Goal: Transaction & Acquisition: Purchase product/service

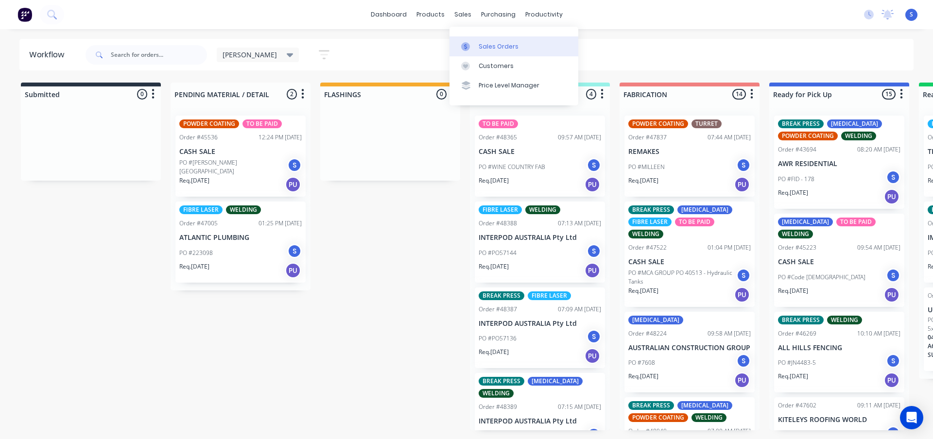
click at [487, 52] on link "Sales Orders" at bounding box center [514, 45] width 129 height 19
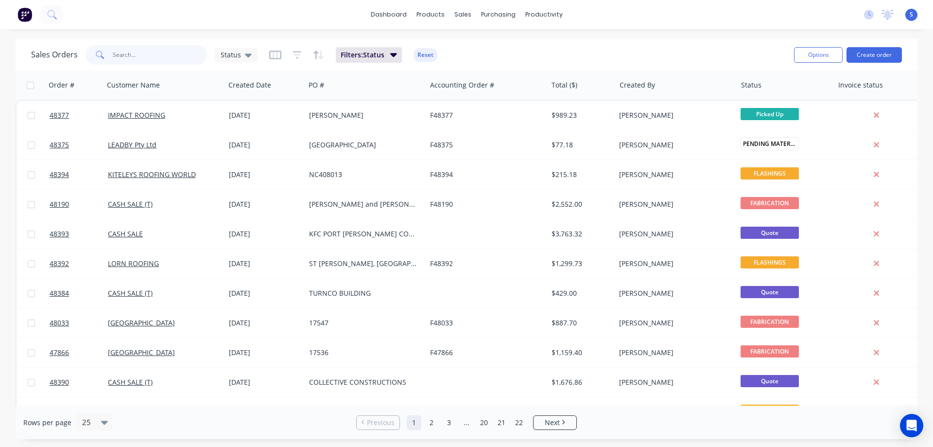
click at [135, 57] on input "text" at bounding box center [160, 54] width 95 height 19
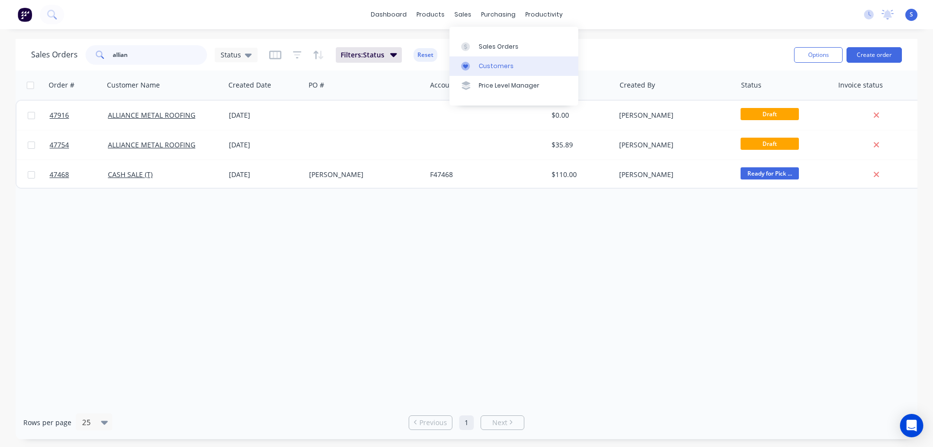
type input "allian"
click at [499, 65] on div "Customers" at bounding box center [496, 66] width 35 height 9
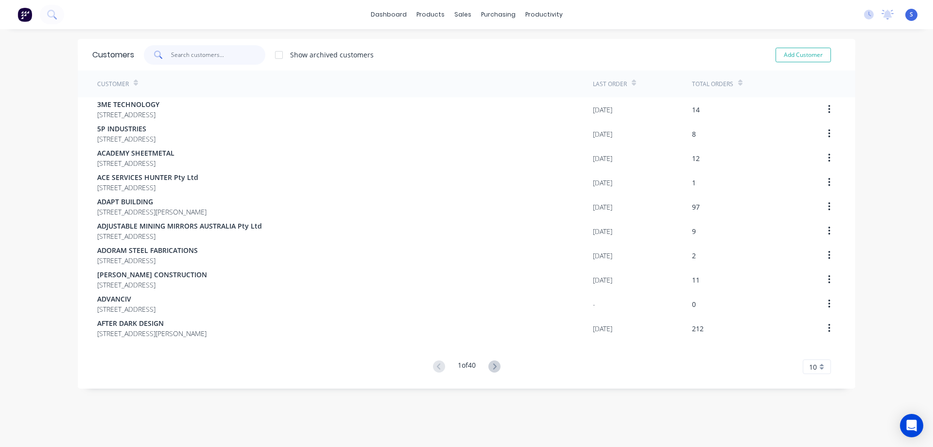
click at [191, 50] on input "text" at bounding box center [218, 54] width 95 height 19
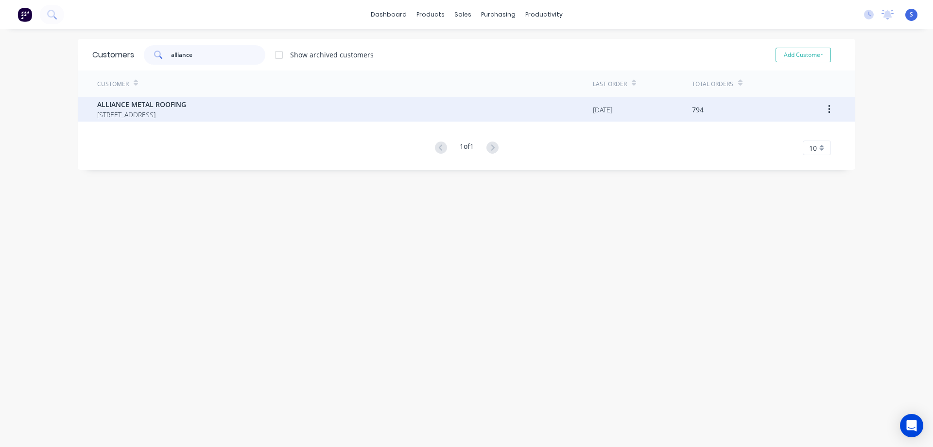
type input "alliance"
click at [441, 109] on div "ALLIANCE METAL ROOFING PO BOX 4097 RATHMINES New South Wales Australia 2283" at bounding box center [345, 109] width 496 height 24
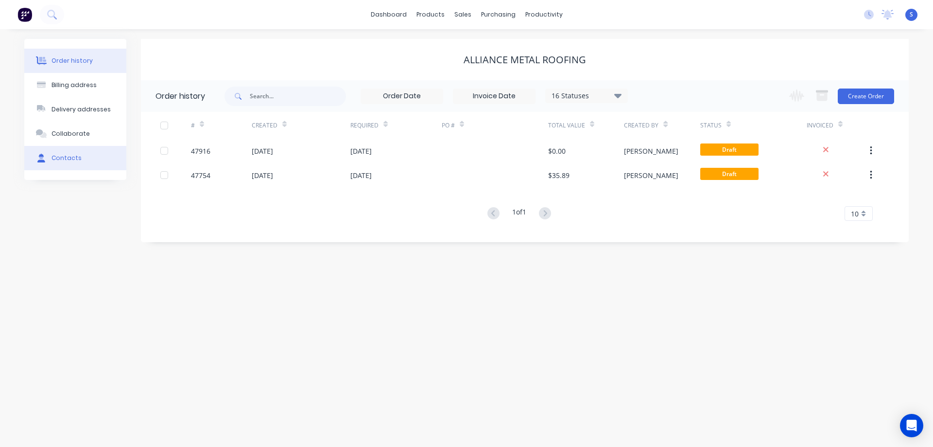
click at [55, 156] on div "Contacts" at bounding box center [67, 158] width 30 height 9
select select "AU"
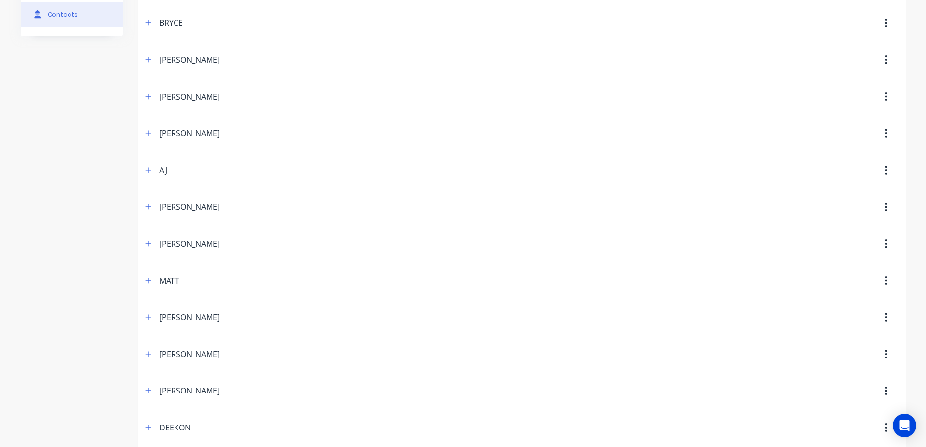
scroll to position [146, 0]
click at [150, 203] on icon "button" at bounding box center [148, 204] width 6 height 7
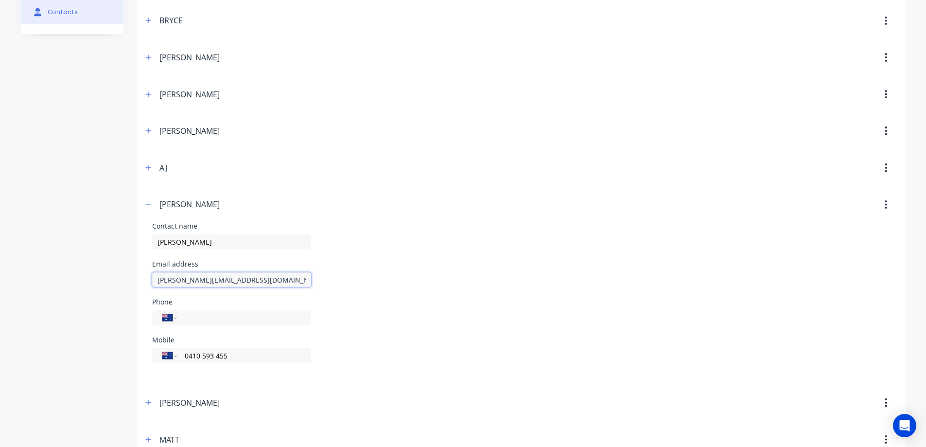
drag, startPoint x: 280, startPoint y: 280, endPoint x: 139, endPoint y: 284, distance: 141.5
click at [139, 284] on div "Contact name JON Email address jon@alliancemetalroofing.com.au Phone Internatio…" at bounding box center [522, 303] width 768 height 161
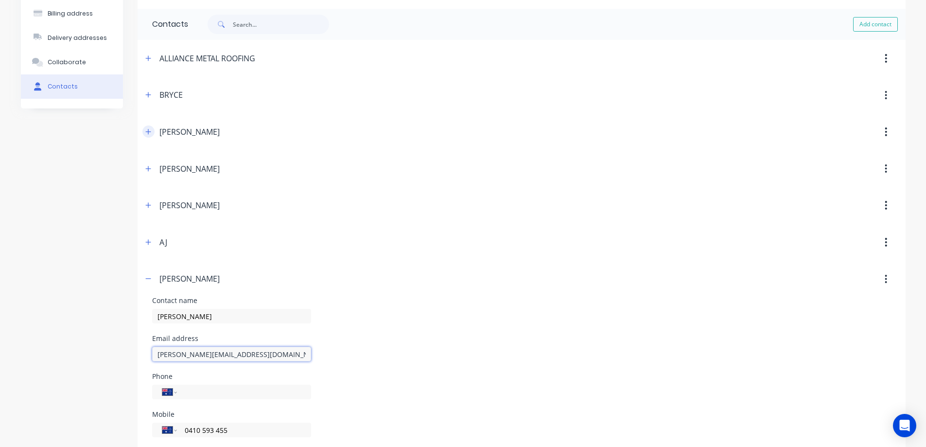
scroll to position [0, 0]
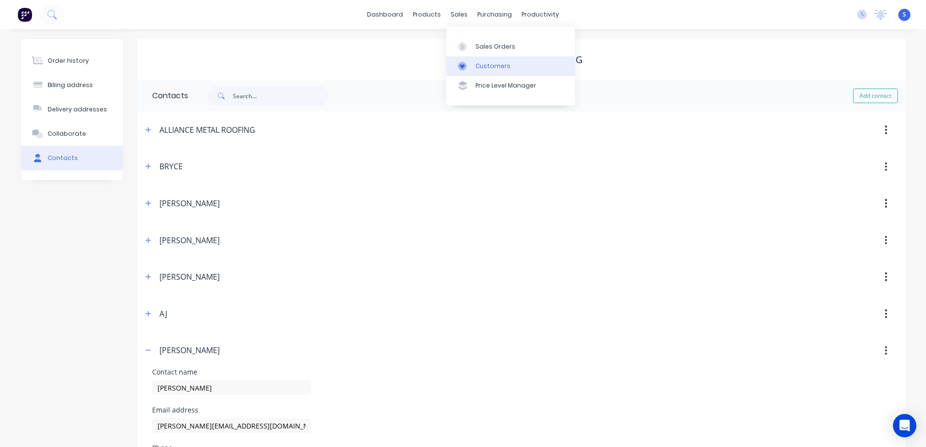
click at [483, 64] on div "Customers" at bounding box center [492, 66] width 35 height 9
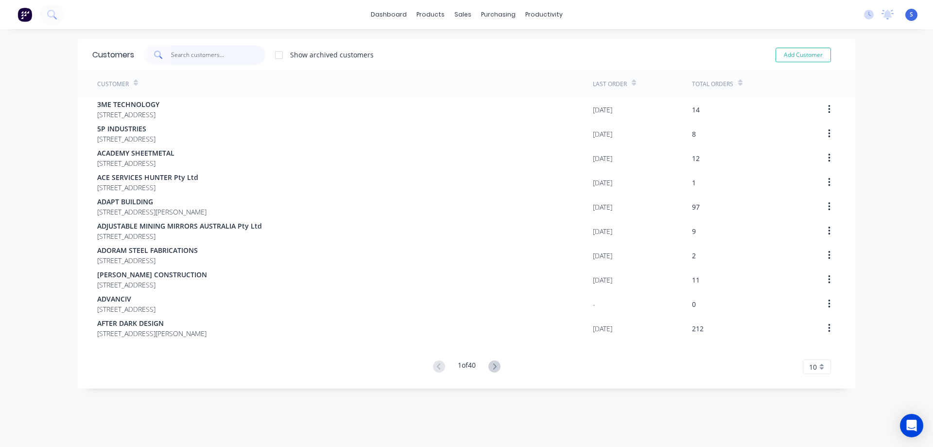
click at [197, 57] on input "text" at bounding box center [218, 54] width 95 height 19
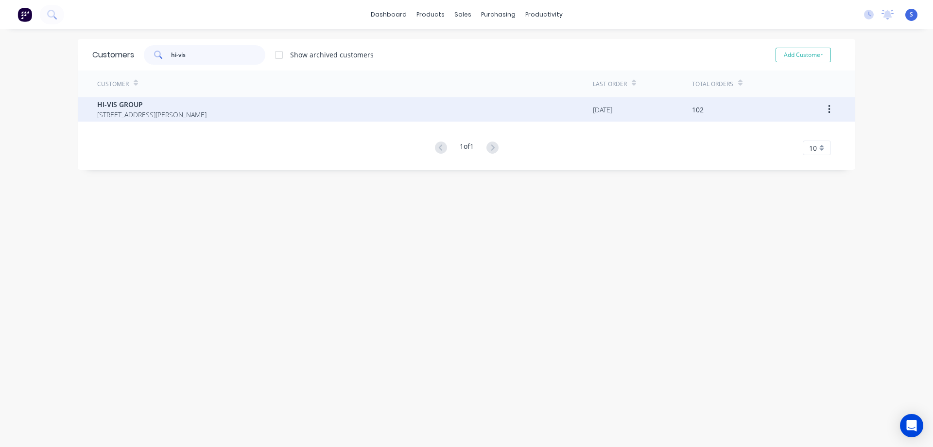
type input "hi-vis"
click at [207, 115] on span "PO BOX 178 CARRINGTON New South Wales Australia 2294" at bounding box center [151, 114] width 109 height 10
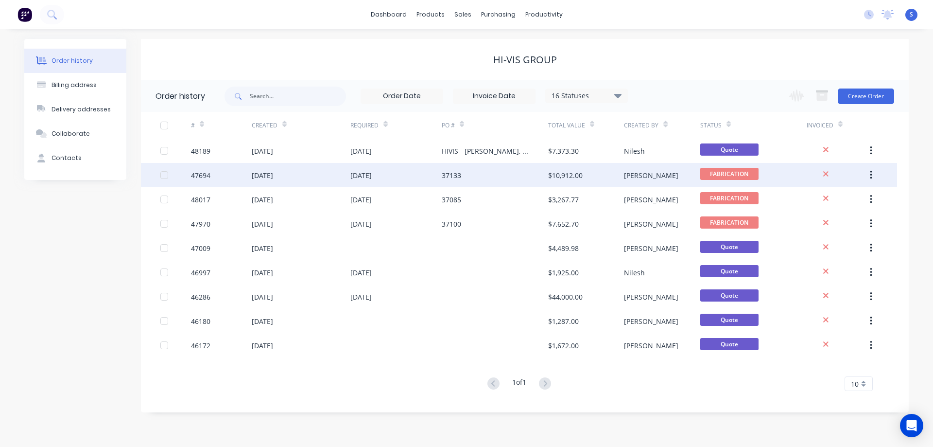
click at [425, 174] on div "31 Oct 2025" at bounding box center [395, 175] width 91 height 24
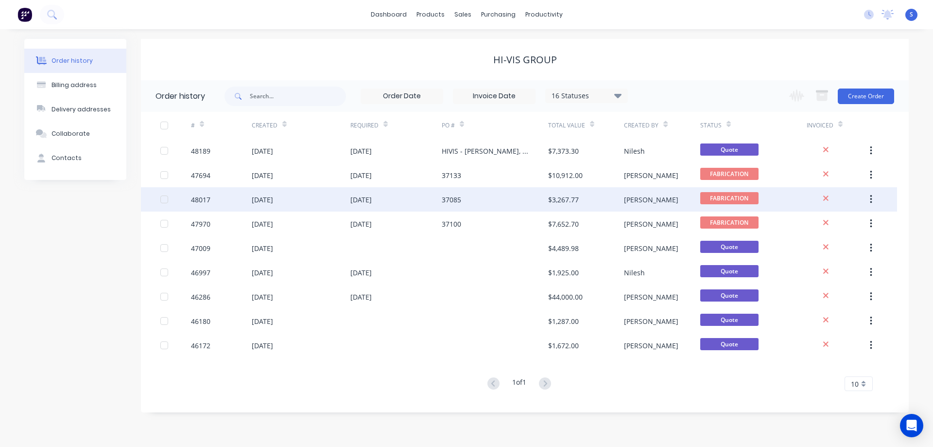
click at [507, 202] on div "37085" at bounding box center [495, 199] width 106 height 24
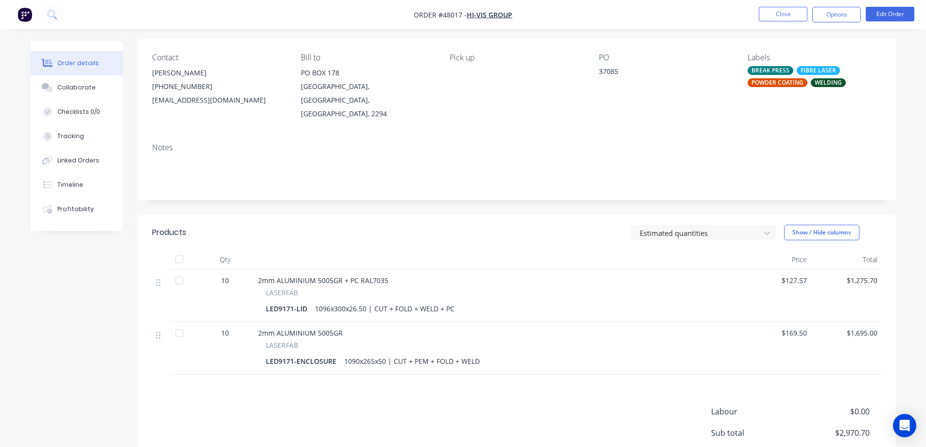
scroll to position [37, 0]
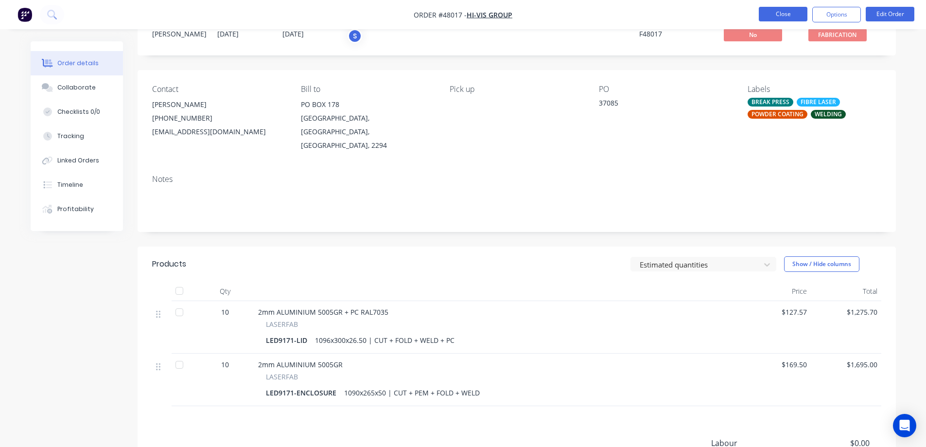
click at [779, 11] on button "Close" at bounding box center [783, 14] width 49 height 15
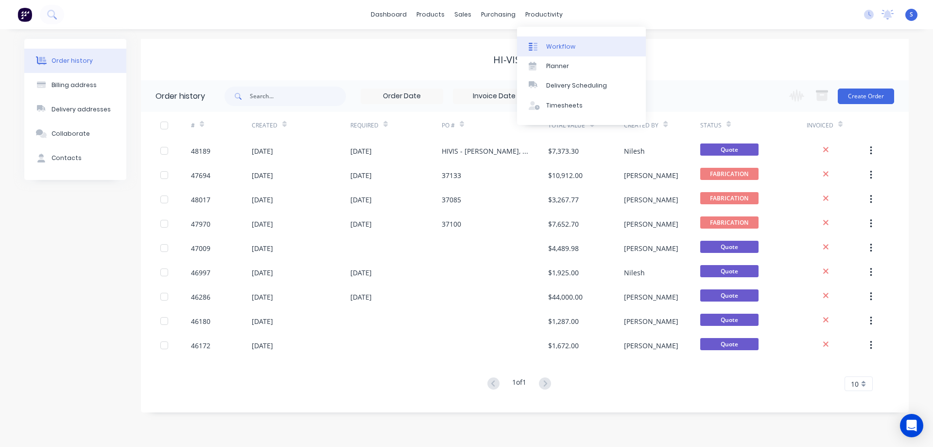
click at [556, 46] on div "Workflow" at bounding box center [560, 46] width 29 height 9
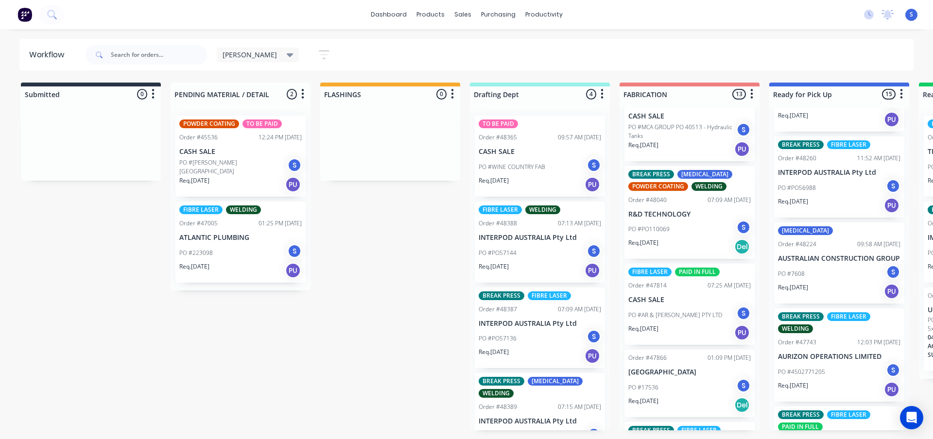
scroll to position [680, 0]
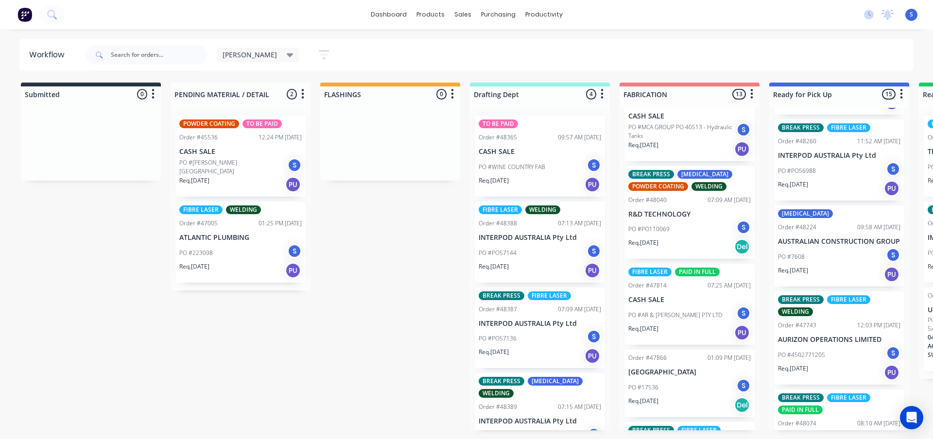
click at [827, 261] on div "PO #7608 S" at bounding box center [839, 257] width 122 height 18
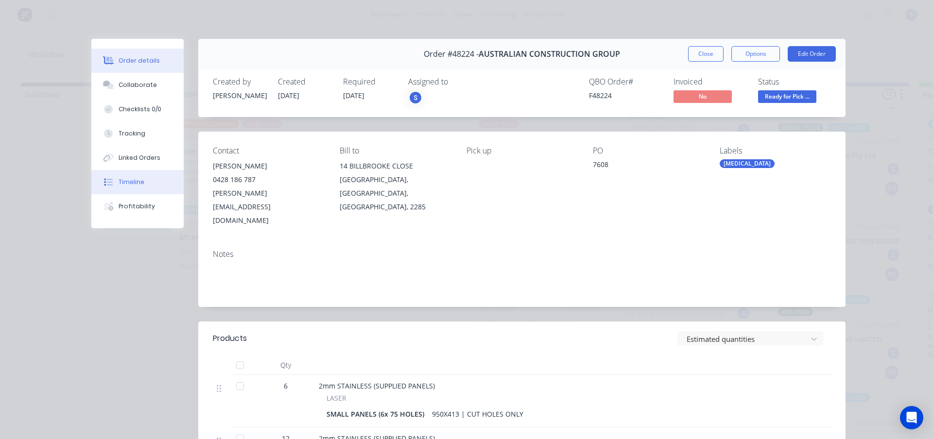
click at [129, 181] on div "Timeline" at bounding box center [132, 182] width 26 height 9
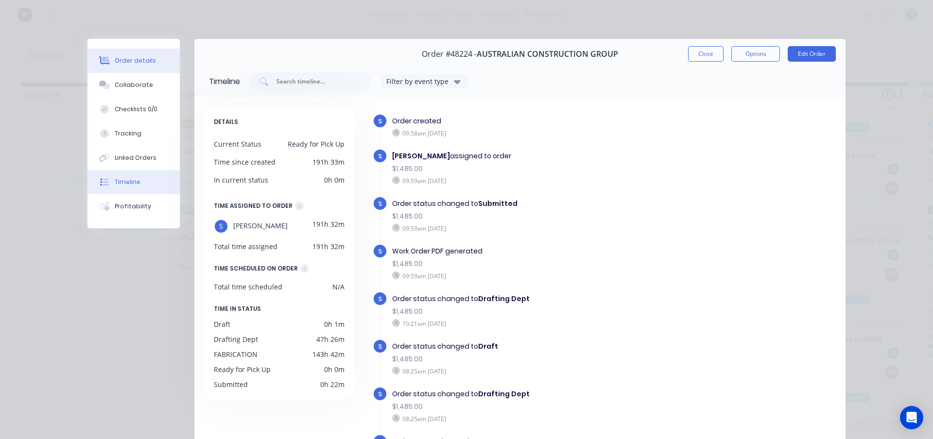
click at [131, 56] on div "Order details" at bounding box center [135, 60] width 41 height 9
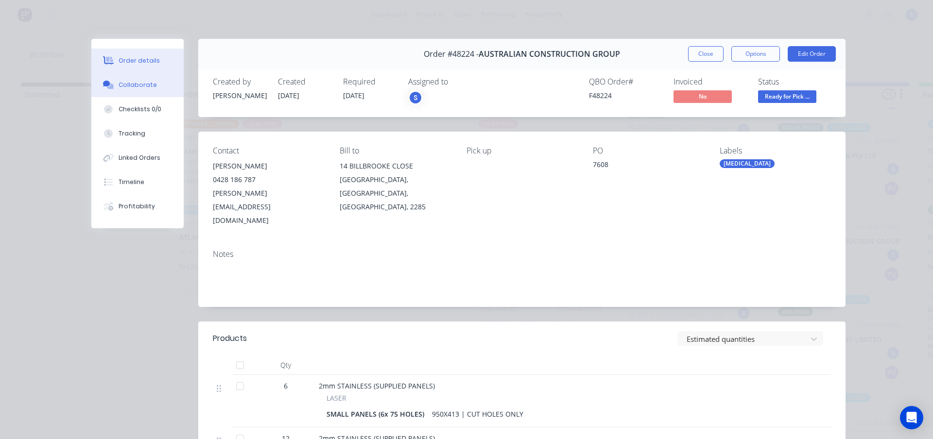
click at [136, 87] on div "Collaborate" at bounding box center [138, 85] width 38 height 9
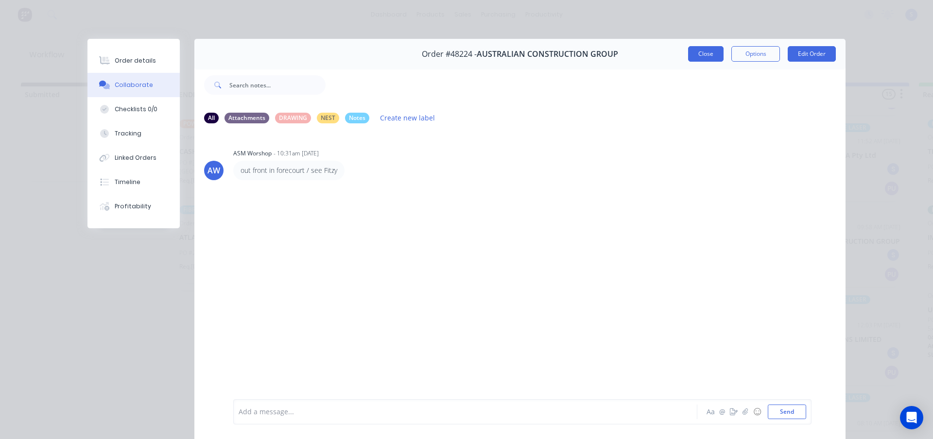
click at [712, 54] on button "Close" at bounding box center [705, 54] width 35 height 16
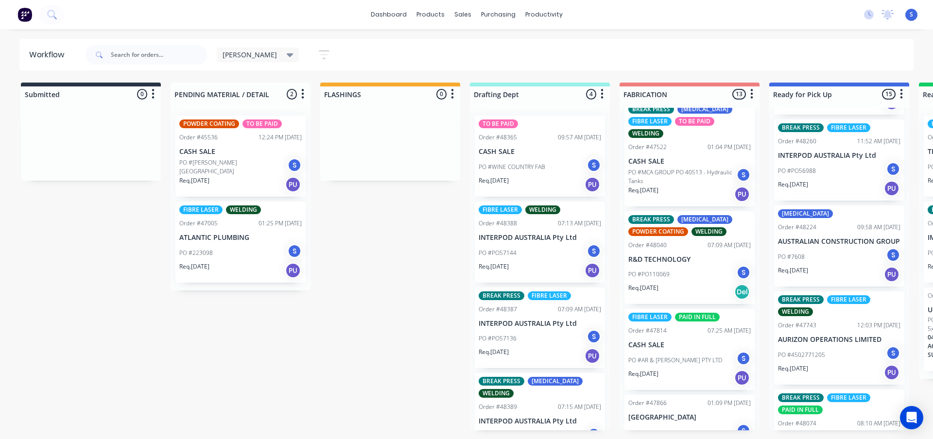
scroll to position [97, 0]
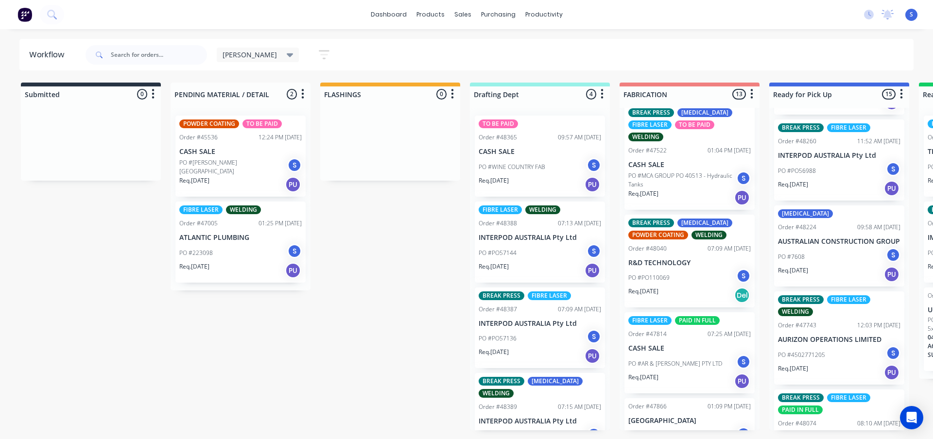
click at [674, 185] on p "PO #MCA GROUP PO 40513 - Hydraulic Tanks" at bounding box center [682, 180] width 108 height 17
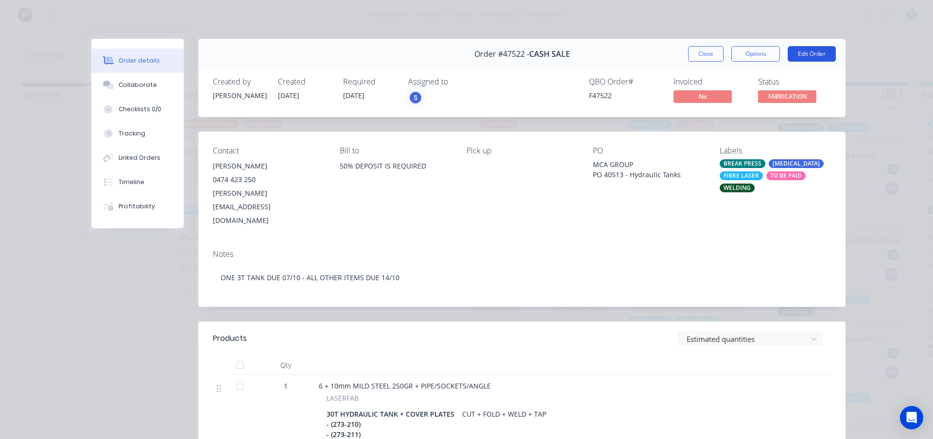
click at [813, 54] on button "Edit Order" at bounding box center [812, 54] width 48 height 16
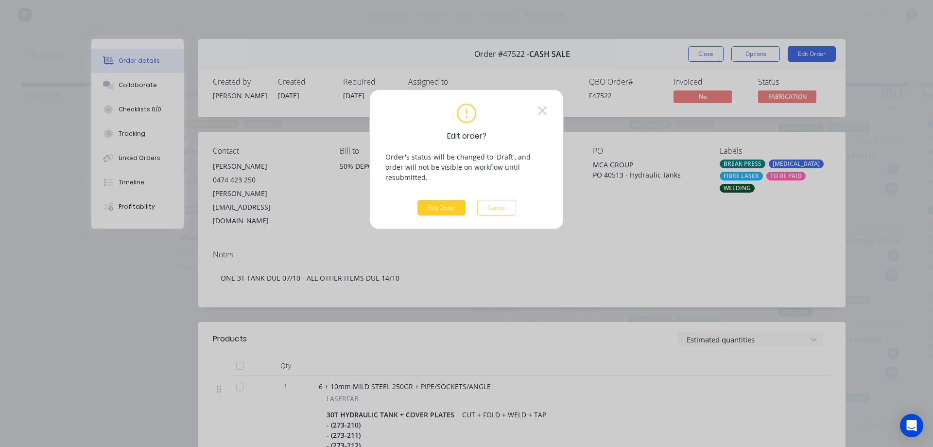
click at [460, 200] on button "Edit Order" at bounding box center [441, 208] width 48 height 16
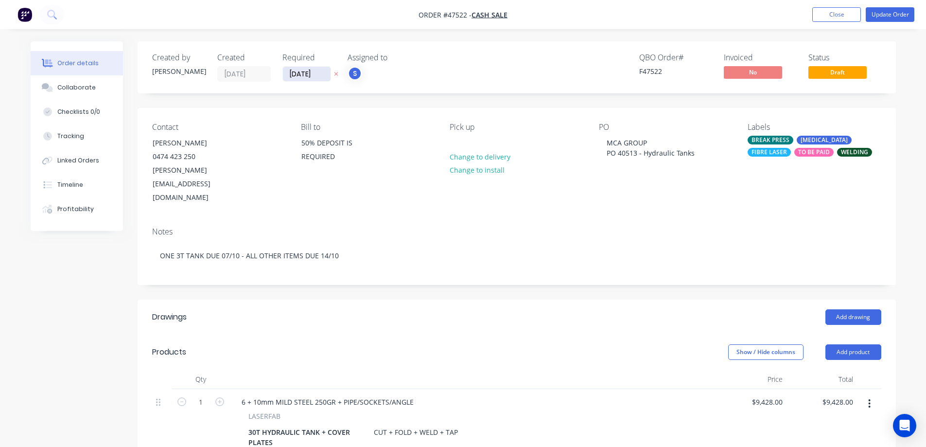
click at [318, 73] on input "[DATE]" at bounding box center [307, 74] width 48 height 15
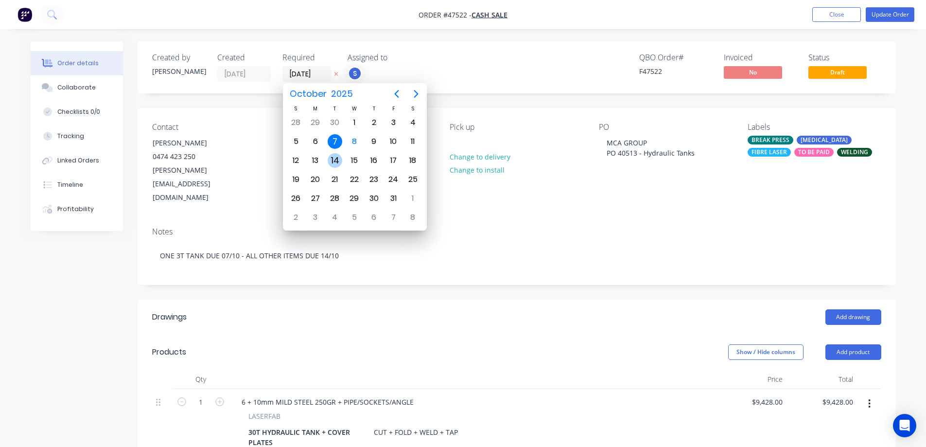
click at [336, 162] on div "14" at bounding box center [335, 160] width 15 height 15
type input "14/10/25"
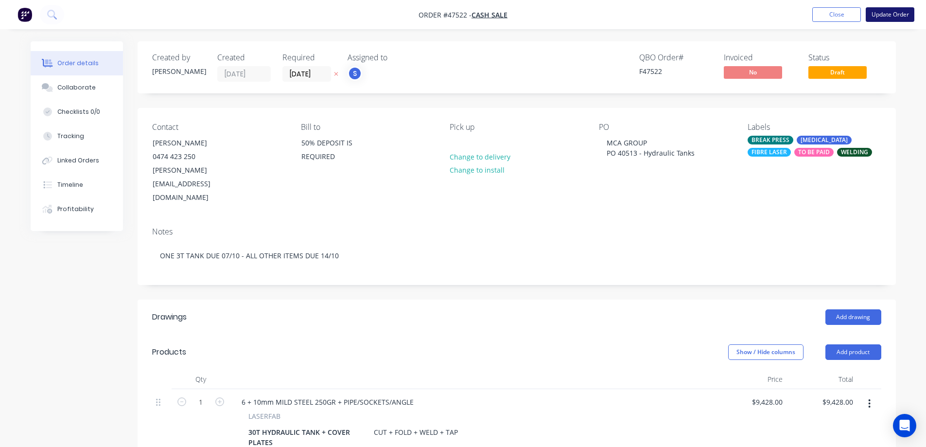
click at [895, 18] on button "Update Order" at bounding box center [890, 14] width 49 height 15
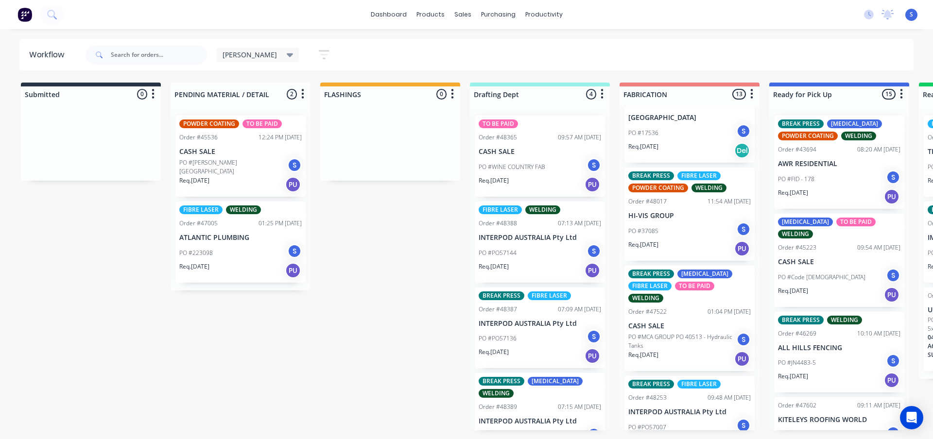
scroll to position [340, 0]
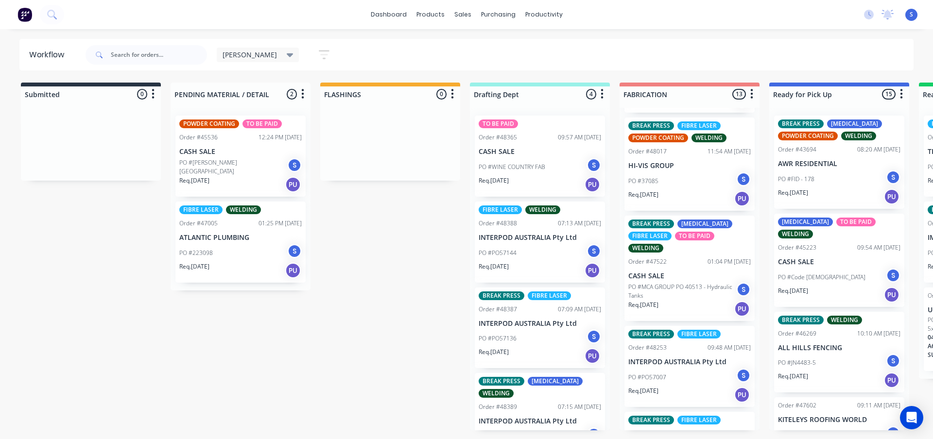
click at [673, 295] on p "PO #MCA GROUP PO 40513 - Hydraulic Tanks" at bounding box center [682, 291] width 108 height 17
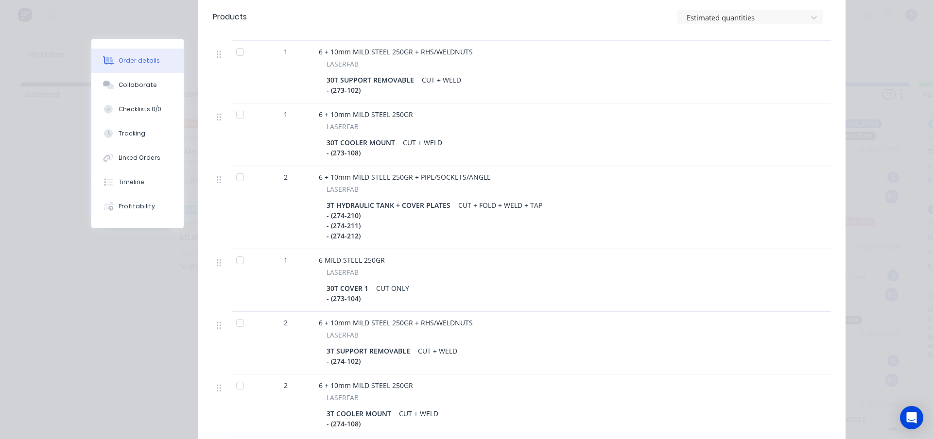
scroll to position [535, 0]
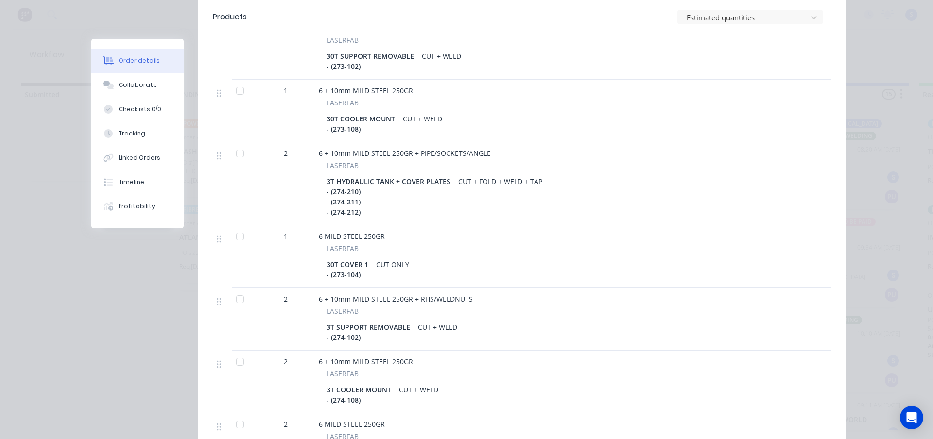
click at [236, 290] on div at bounding box center [239, 299] width 19 height 19
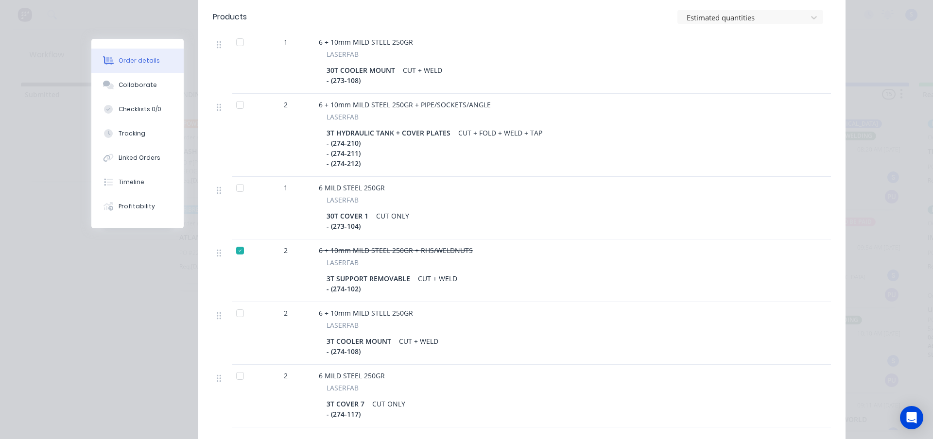
scroll to position [632, 0]
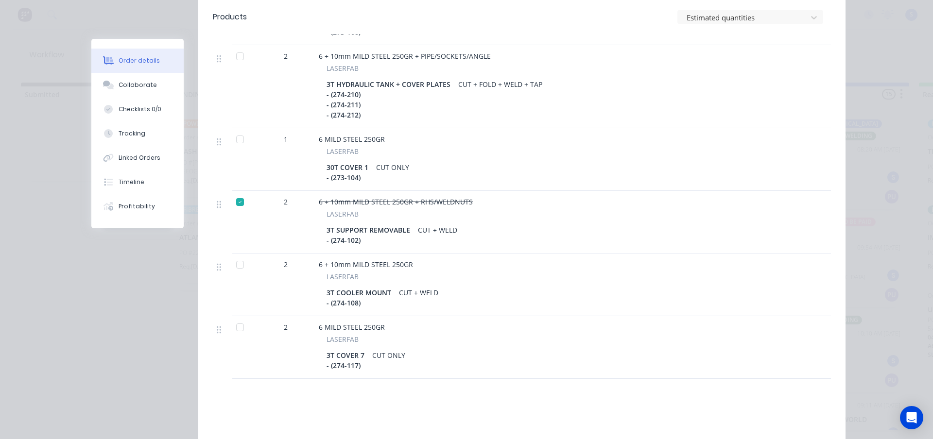
click at [236, 255] on div at bounding box center [239, 264] width 19 height 19
click at [235, 318] on div at bounding box center [239, 327] width 19 height 19
click at [236, 130] on div at bounding box center [239, 139] width 19 height 19
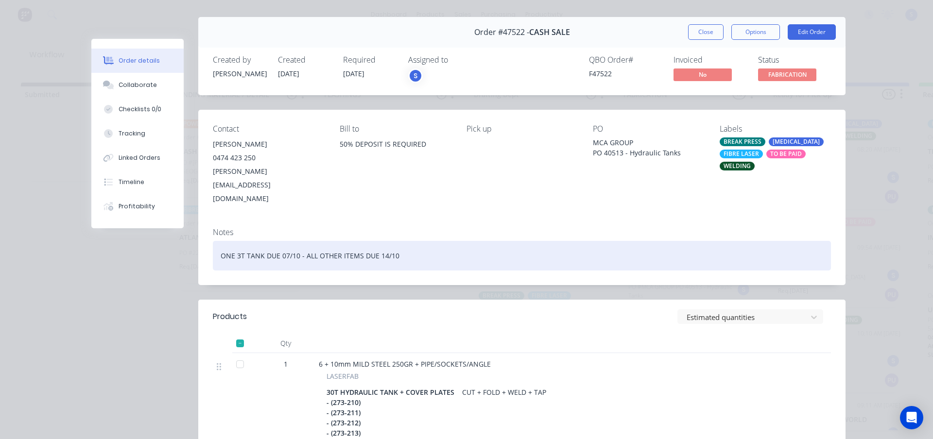
scroll to position [0, 0]
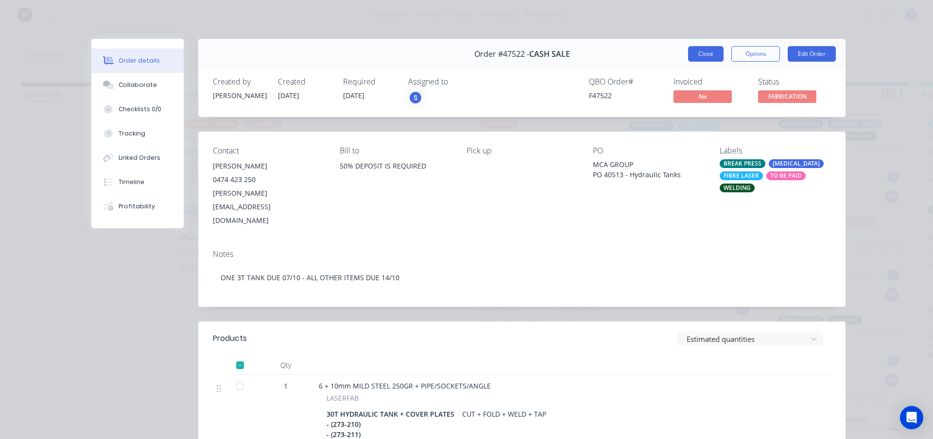
click at [705, 53] on button "Close" at bounding box center [705, 54] width 35 height 16
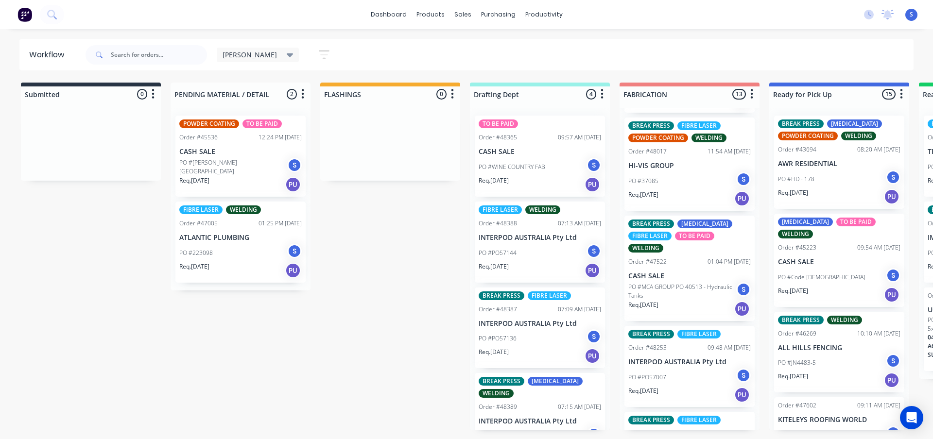
scroll to position [36, 0]
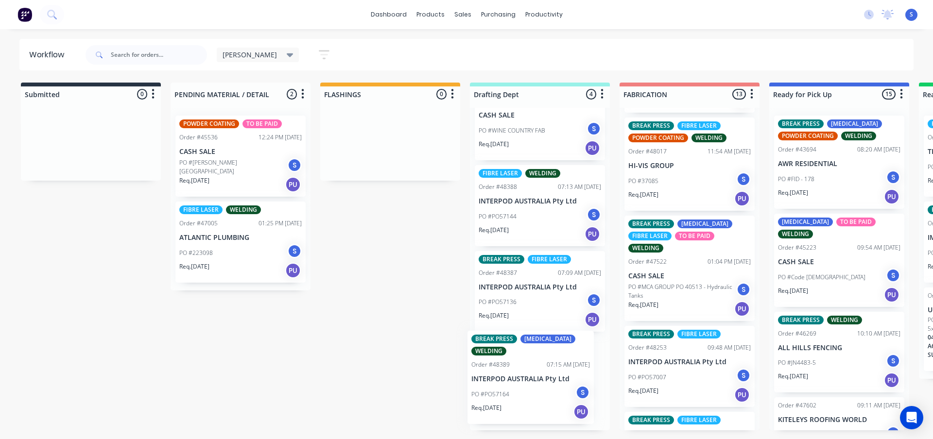
drag, startPoint x: 526, startPoint y: 387, endPoint x: 524, endPoint y: 379, distance: 8.4
click at [525, 380] on div "TO BE PAID Order #48365 09:57 AM 07/10/25 CASH SALE PO #WINE COUNTRY FAB S Req.…" at bounding box center [540, 269] width 140 height 323
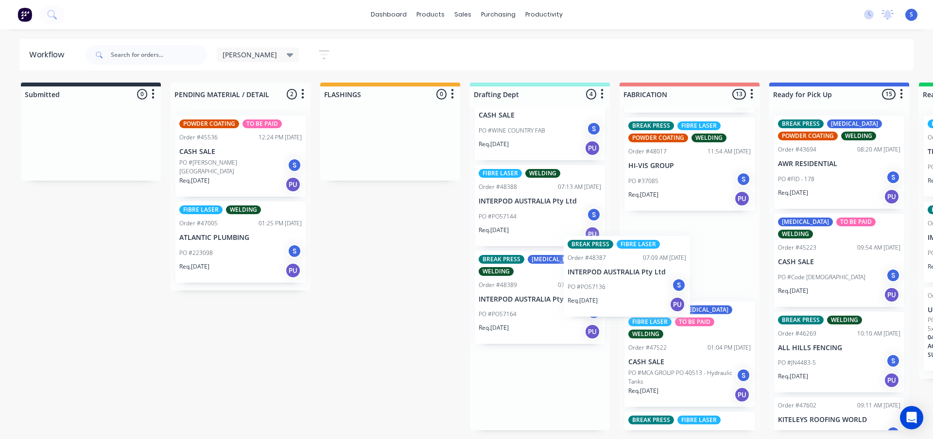
drag, startPoint x: 514, startPoint y: 298, endPoint x: 611, endPoint y: 281, distance: 99.2
click at [611, 281] on div "Submitted 0 Sort By Created date Required date Order number Customer name Most …" at bounding box center [803, 257] width 1621 height 348
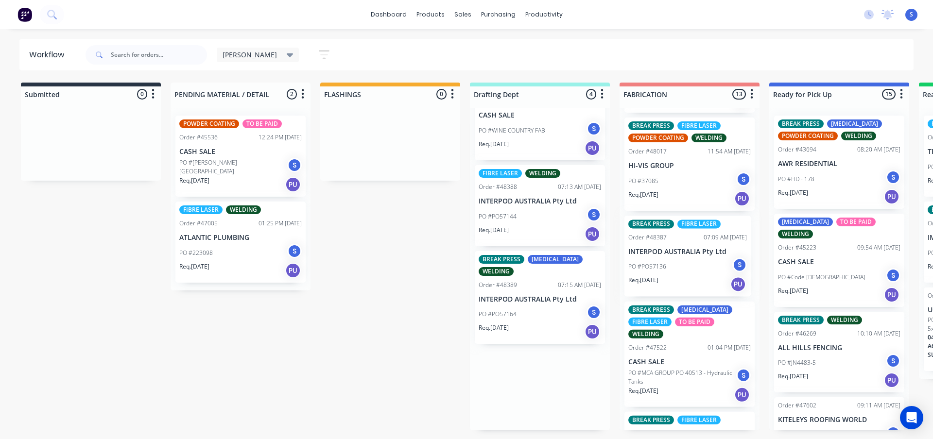
scroll to position [0, 0]
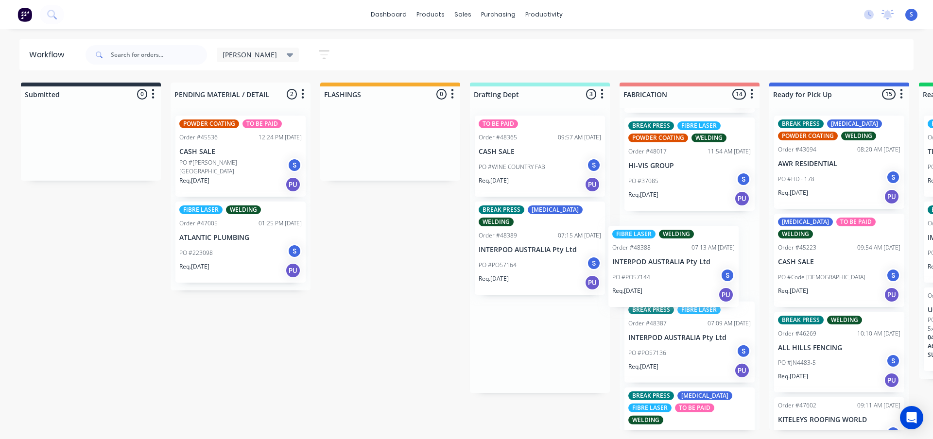
drag, startPoint x: 517, startPoint y: 209, endPoint x: 656, endPoint y: 238, distance: 142.3
click at [656, 238] on div "Submitted 0 Sort By Created date Required date Order number Customer name Most …" at bounding box center [803, 257] width 1621 height 348
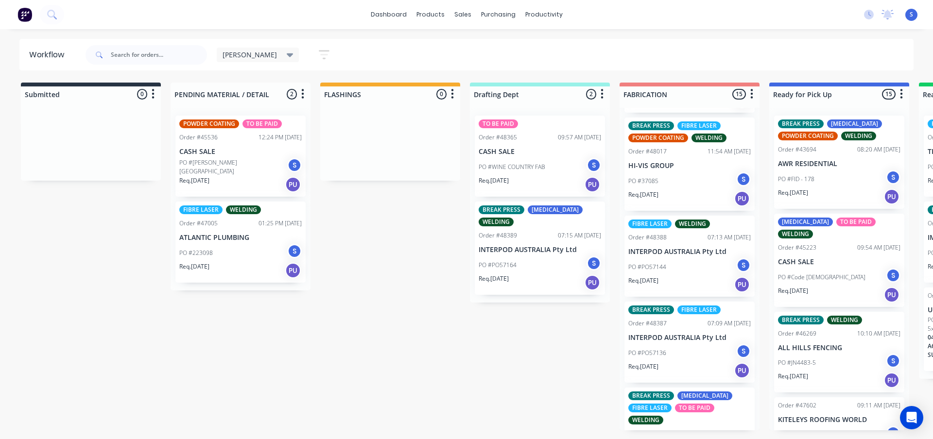
click at [543, 341] on div "Submitted 0 Sort By Created date Required date Order number Customer name Most …" at bounding box center [803, 257] width 1621 height 348
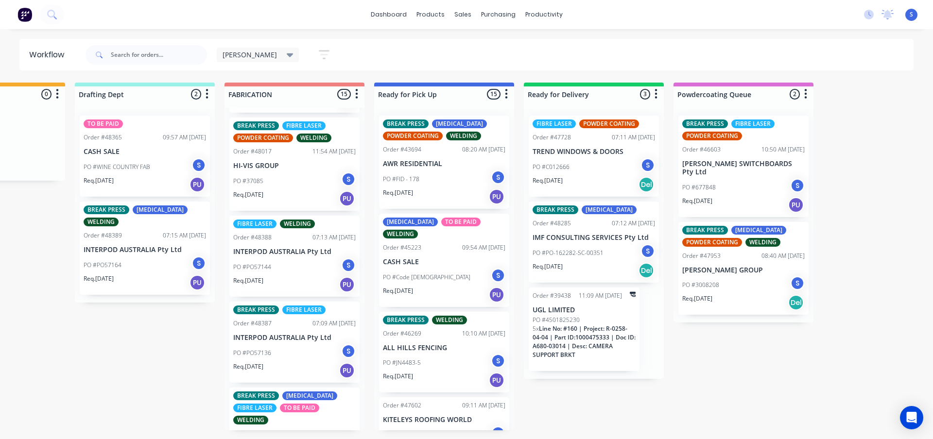
scroll to position [97, 0]
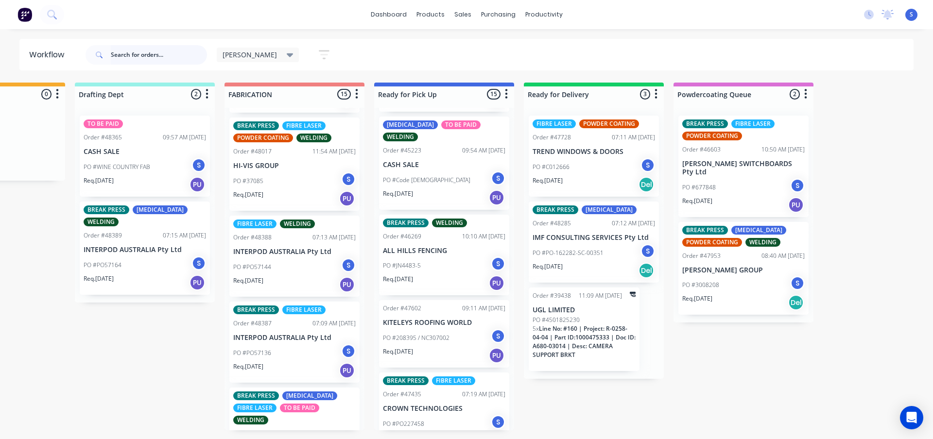
click at [124, 57] on input "text" at bounding box center [159, 54] width 96 height 19
type input "TREND"
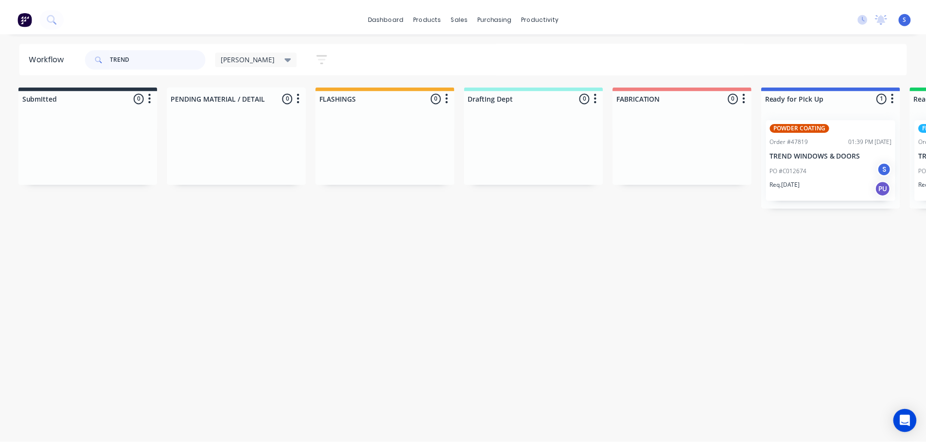
scroll to position [0, 0]
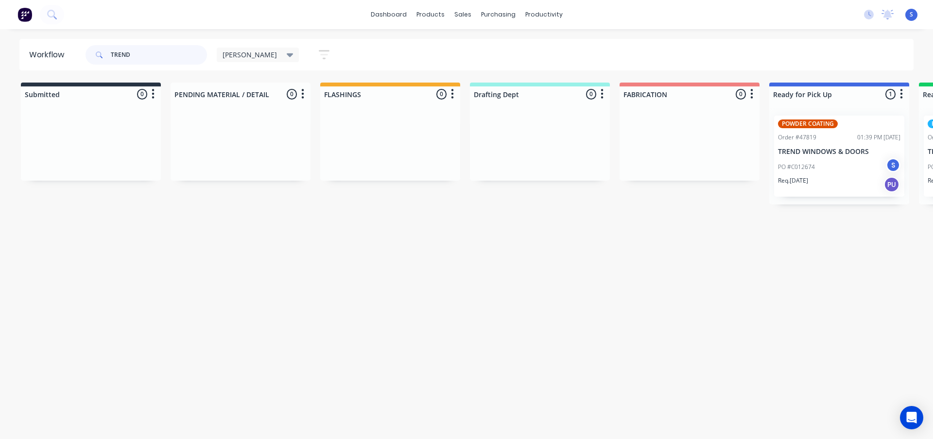
drag, startPoint x: 142, startPoint y: 53, endPoint x: 9, endPoint y: 81, distance: 135.5
click at [9, 81] on div "Workflow TREND Stuart Save new view None edit Stuart (Default) edit Josh edit N…" at bounding box center [466, 229] width 933 height 381
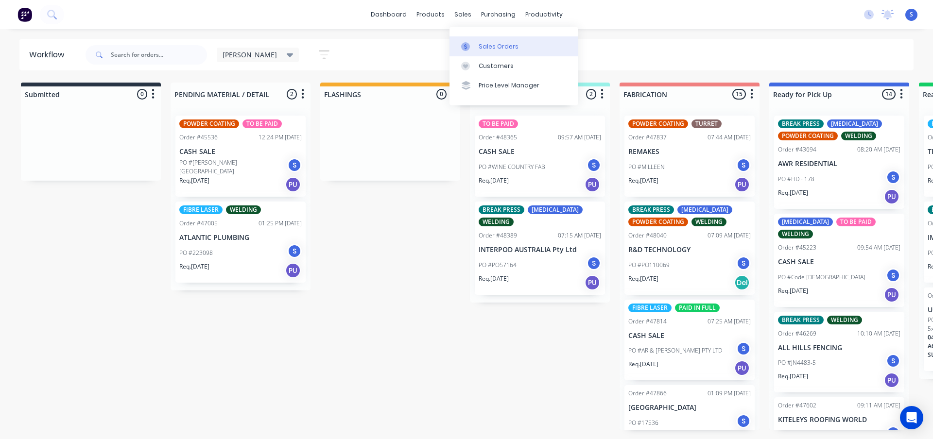
click at [518, 52] on link "Sales Orders" at bounding box center [514, 45] width 129 height 19
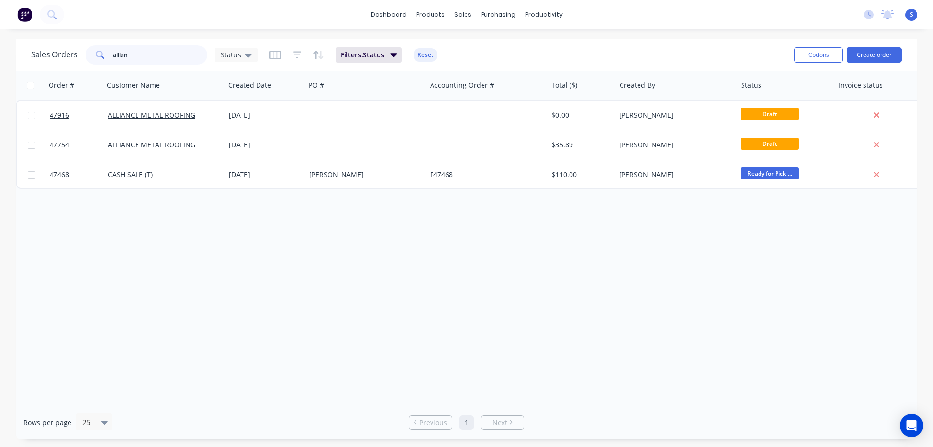
click at [130, 58] on input "allian" at bounding box center [160, 54] width 95 height 19
click at [525, 51] on div "Purchase Orders" at bounding box center [530, 46] width 52 height 9
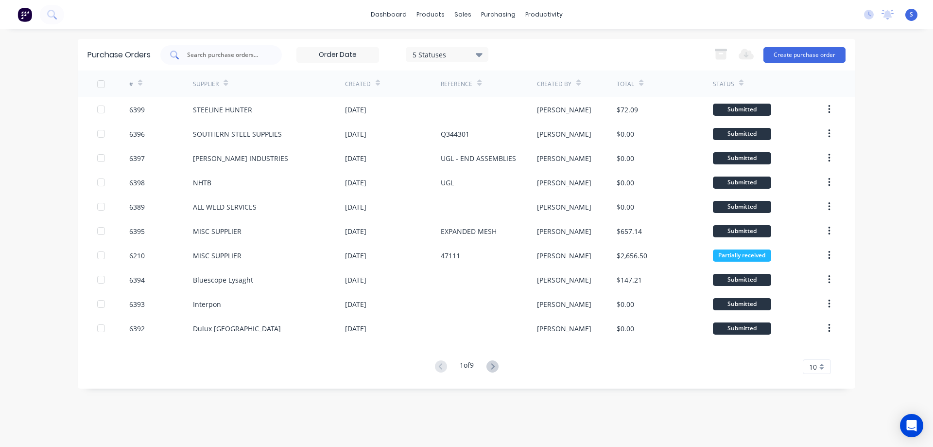
click at [239, 56] on input "text" at bounding box center [226, 55] width 81 height 10
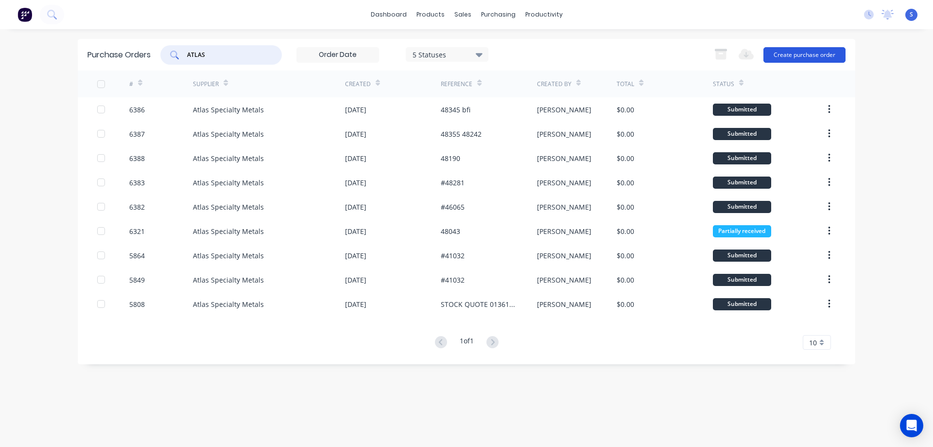
type input "ATLAS"
click at [804, 56] on button "Create purchase order" at bounding box center [805, 55] width 82 height 16
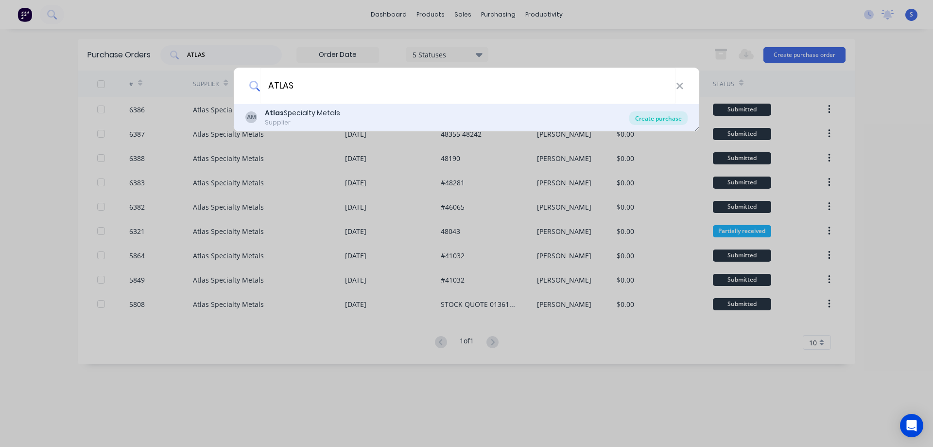
type input "ATLAS"
click at [662, 117] on div "Create purchase" at bounding box center [658, 118] width 58 height 14
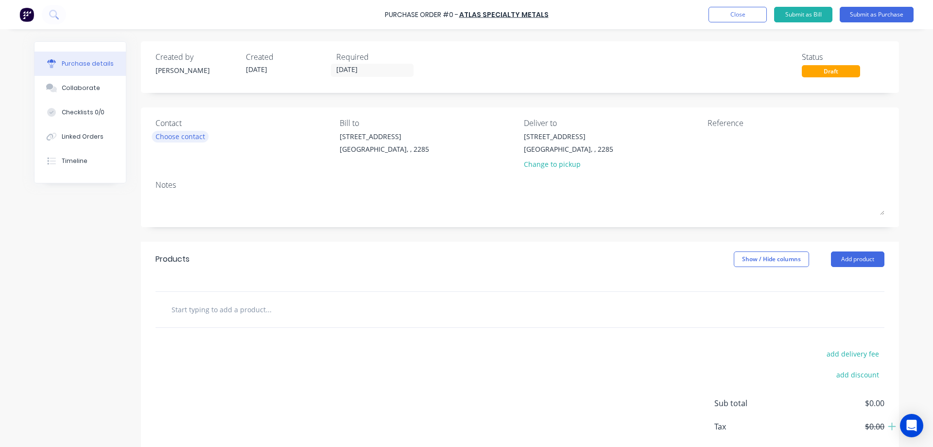
click at [191, 134] on div "Choose contact" at bounding box center [181, 136] width 50 height 10
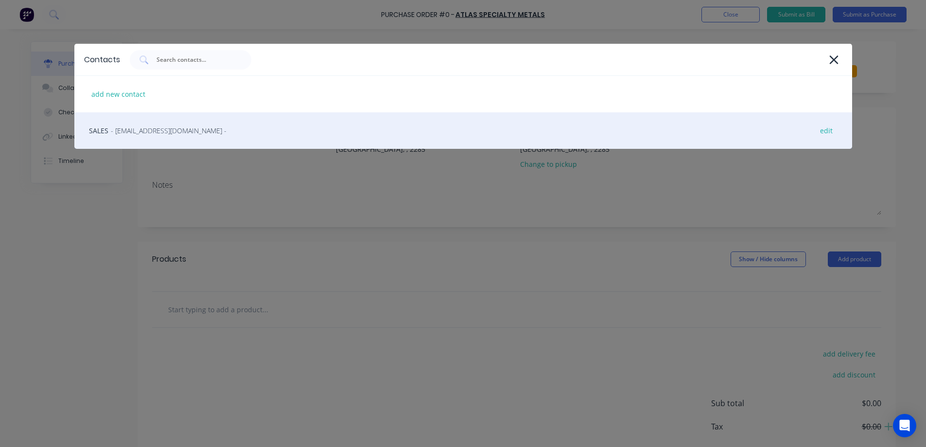
click at [168, 131] on span "- [EMAIL_ADDRESS][DOMAIN_NAME] -" at bounding box center [169, 130] width 116 height 10
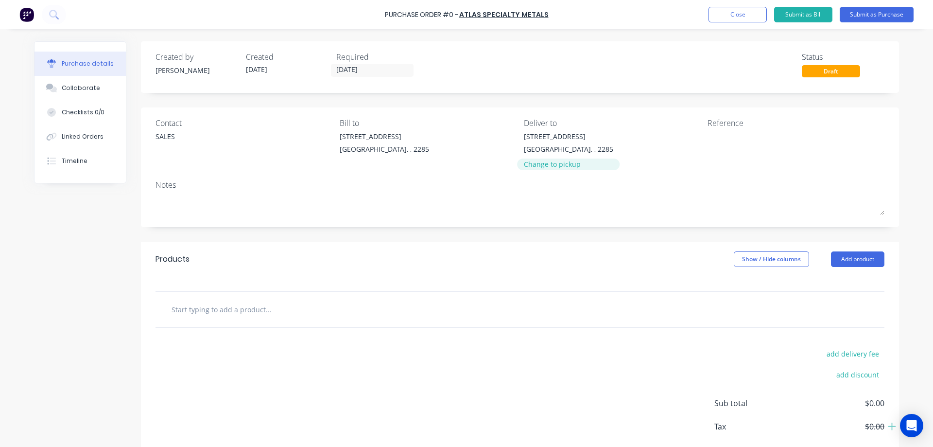
click at [556, 165] on div "Change to pickup" at bounding box center [568, 164] width 89 height 10
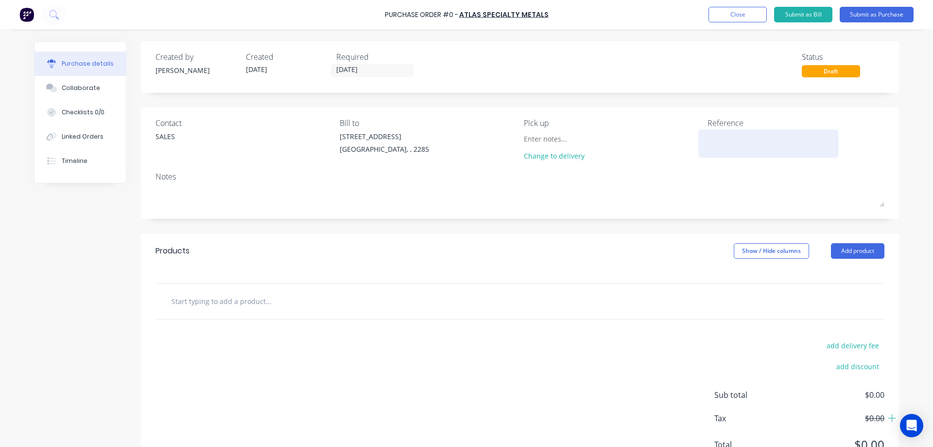
click at [725, 138] on textarea at bounding box center [769, 142] width 122 height 22
type textarea "#48365"
type textarea "x"
type textarea "#48365"
click at [843, 244] on button "Add product" at bounding box center [857, 251] width 53 height 16
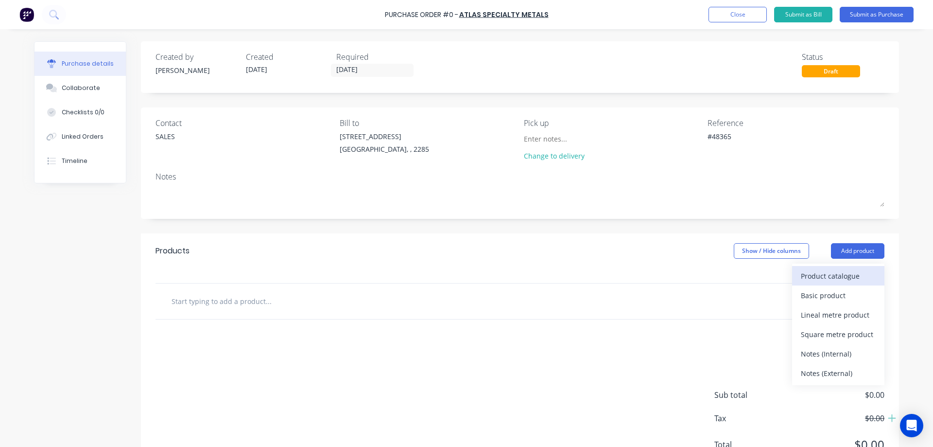
click at [824, 281] on div "Product catalogue" at bounding box center [838, 276] width 75 height 14
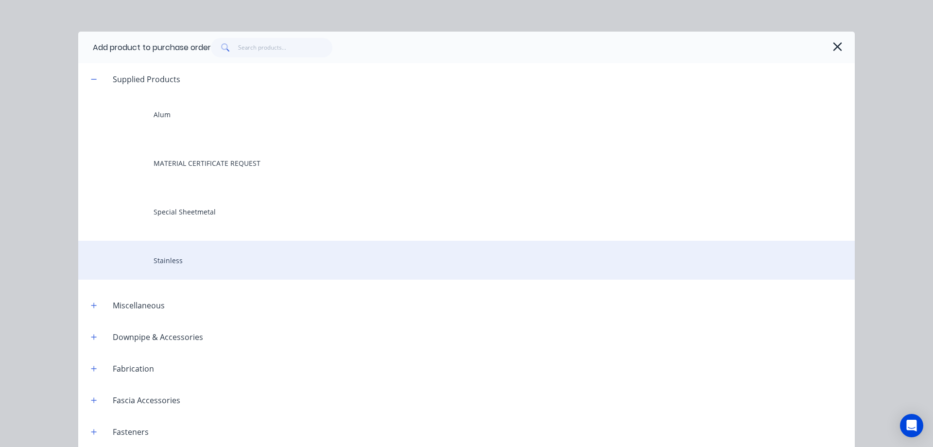
click at [156, 271] on div "Stainless" at bounding box center [466, 260] width 777 height 39
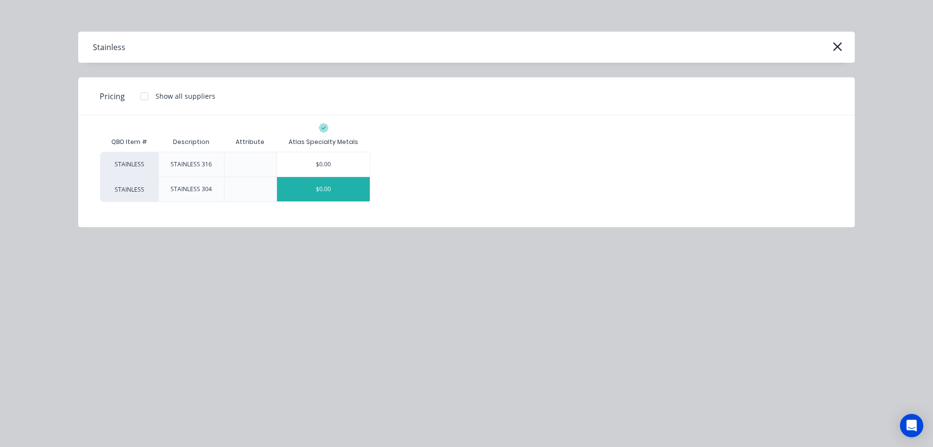
click at [322, 186] on div "$0.00" at bounding box center [323, 189] width 93 height 24
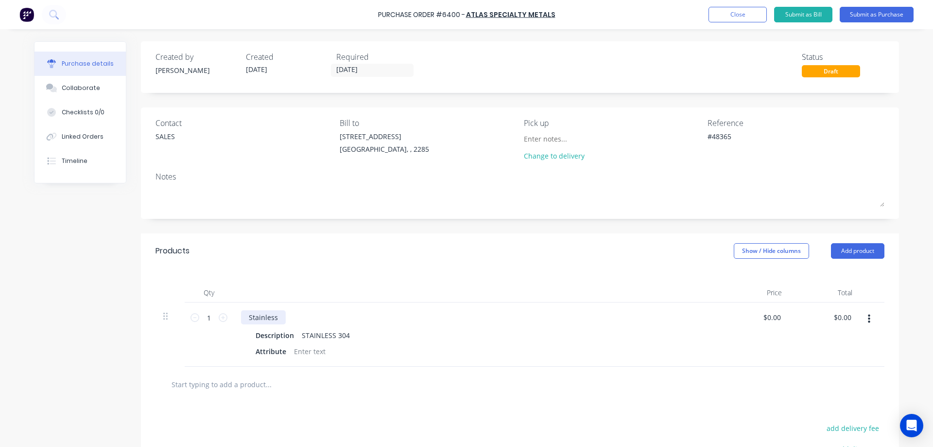
click at [261, 319] on div "Stainless" at bounding box center [263, 317] width 45 height 14
click at [255, 315] on div "Stainless" at bounding box center [263, 317] width 45 height 14
type textarea "x"
click at [255, 315] on div "Stainless" at bounding box center [263, 317] width 45 height 14
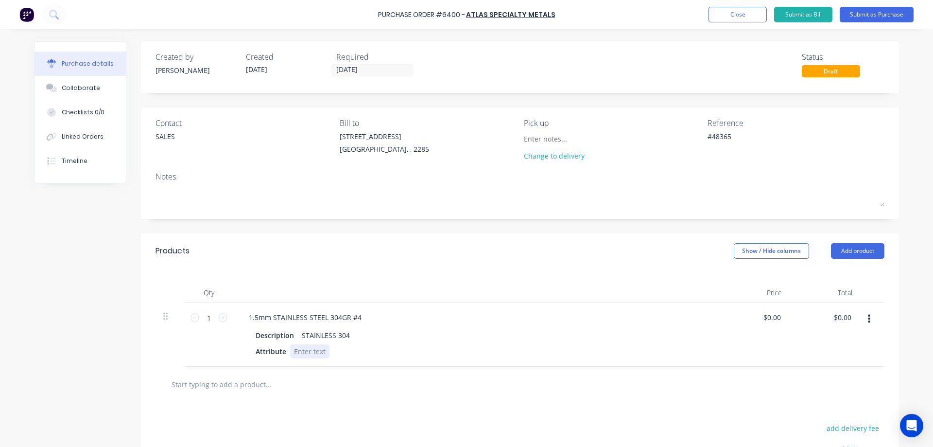
type textarea "x"
click at [299, 351] on div at bounding box center [309, 351] width 39 height 14
click at [262, 334] on div "Description" at bounding box center [275, 335] width 46 height 14
type textarea "x"
click at [262, 334] on div "Description" at bounding box center [275, 335] width 46 height 14
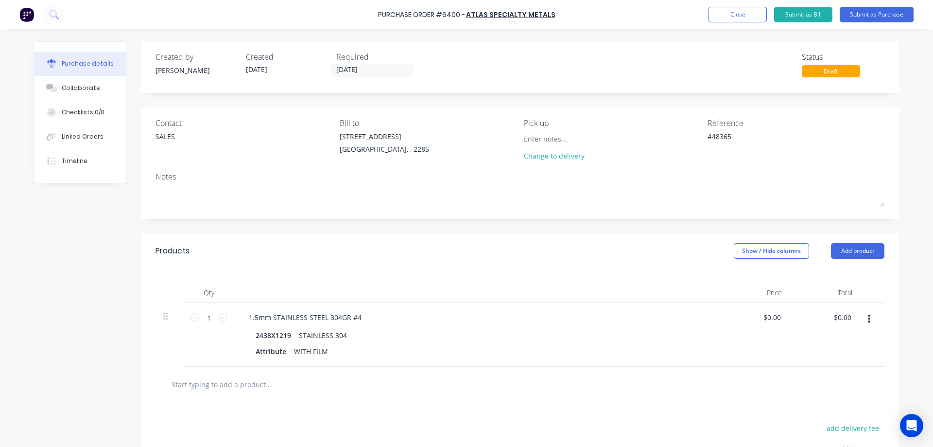
click at [864, 320] on button "button" at bounding box center [869, 318] width 23 height 17
click at [828, 364] on button "Duplicate" at bounding box center [839, 363] width 83 height 19
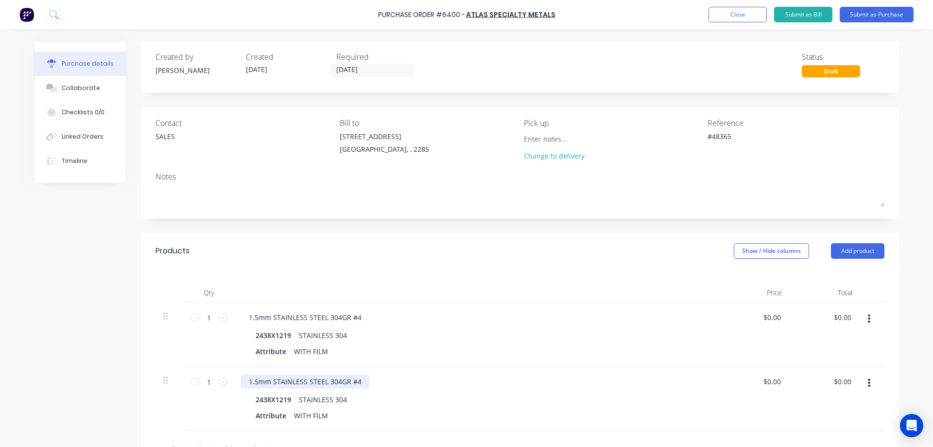
type textarea "x"
drag, startPoint x: 257, startPoint y: 380, endPoint x: 179, endPoint y: 380, distance: 77.3
click at [193, 380] on div "1 1 1.5mm STAINLESS STEEL 304GR #4 2438X1219 STAINLESS 304 Attribute WITH FILM …" at bounding box center [520, 398] width 729 height 64
click at [146, 353] on div "Qty Price Total 1 1 1.5mm STAINLESS STEEL 304GR #4 2438X1219 STAINLESS 304 Attr…" at bounding box center [520, 349] width 758 height 162
click at [717, 140] on textarea "#48365" at bounding box center [769, 142] width 122 height 22
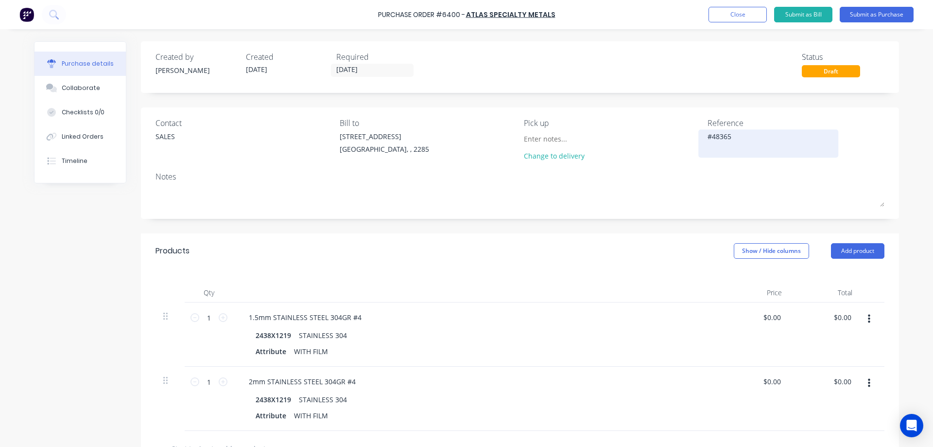
click at [717, 140] on textarea "#48365" at bounding box center [769, 142] width 122 height 22
click at [864, 319] on button "button" at bounding box center [869, 318] width 23 height 17
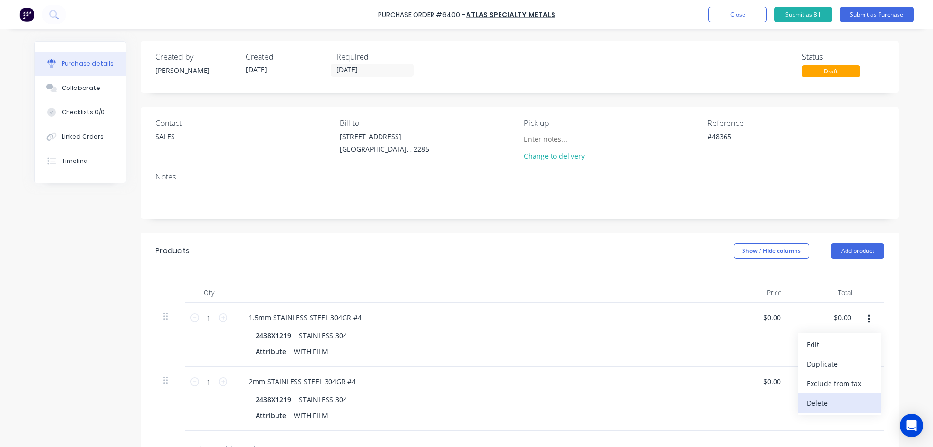
click at [837, 403] on button "Delete" at bounding box center [839, 402] width 83 height 19
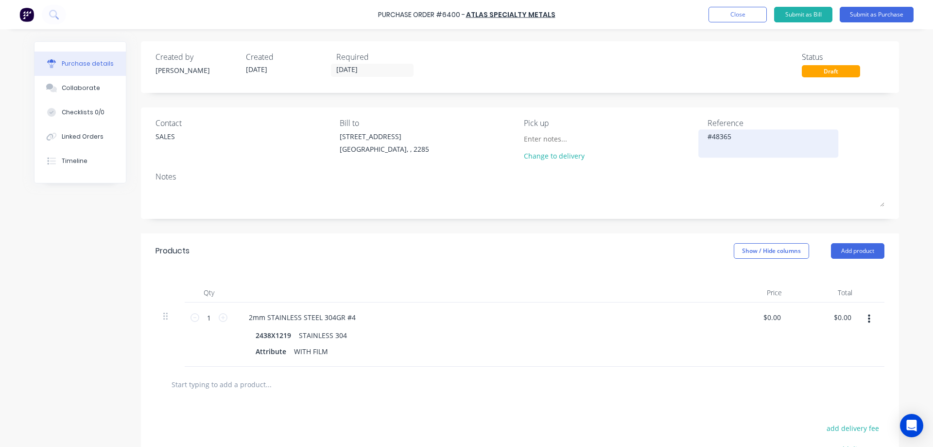
click at [720, 136] on textarea "#48365" at bounding box center [769, 142] width 122 height 22
type textarea "x"
click at [80, 138] on div "Linked Orders" at bounding box center [83, 136] width 42 height 9
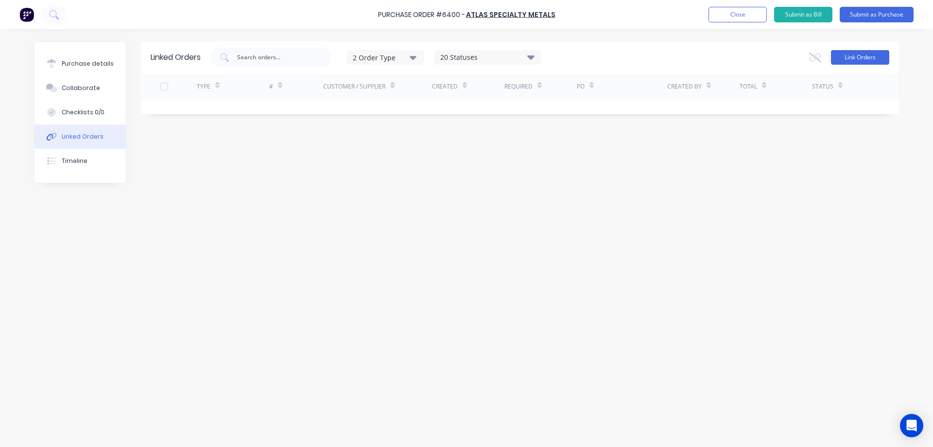
click at [879, 56] on button "Link Orders" at bounding box center [860, 57] width 58 height 15
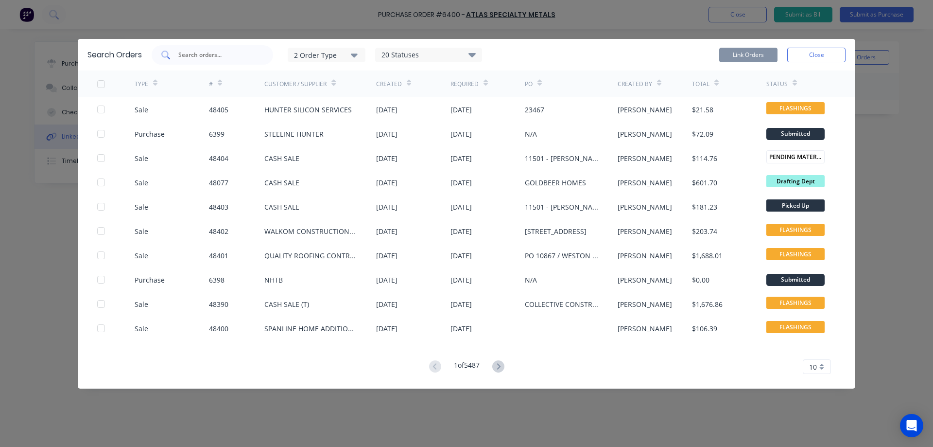
click at [203, 46] on div at bounding box center [213, 54] width 122 height 19
paste input "48365"
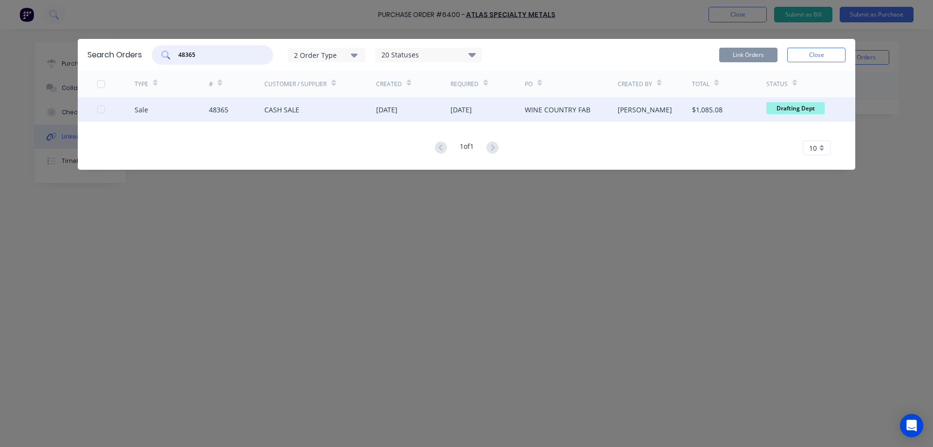
click at [101, 110] on div at bounding box center [100, 109] width 19 height 19
type input "48365"
click at [750, 52] on button "Link Orders" at bounding box center [748, 55] width 58 height 15
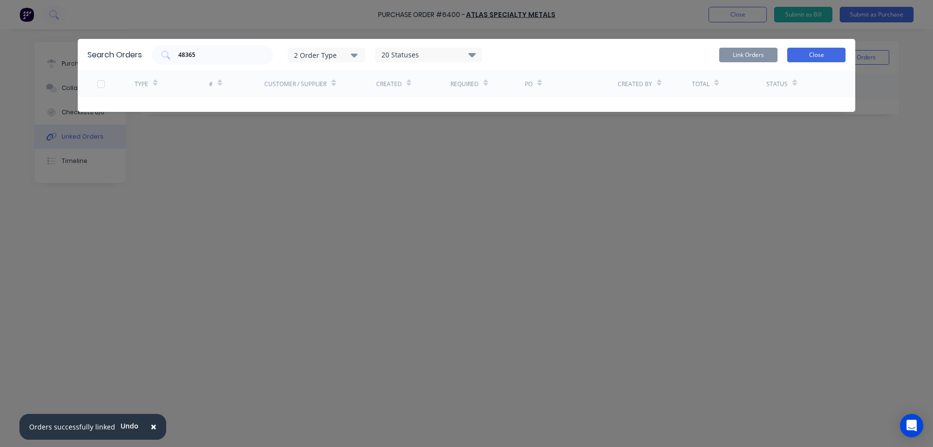
click at [803, 55] on button "Close" at bounding box center [816, 55] width 58 height 15
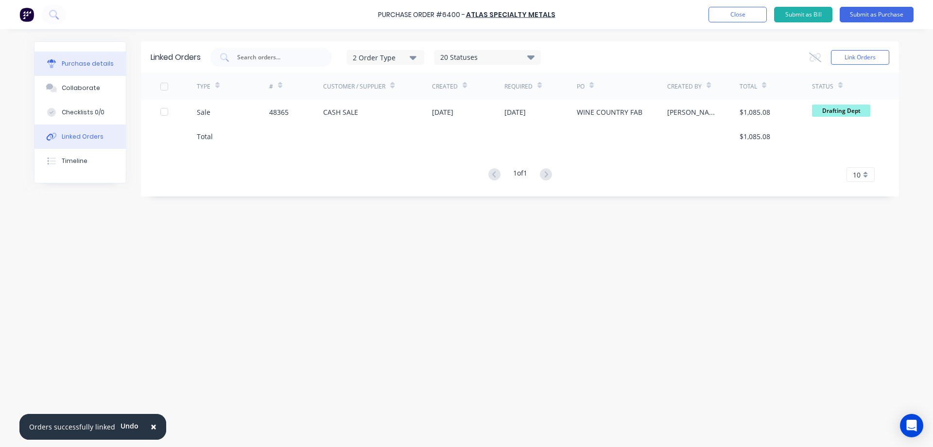
click at [72, 64] on div "Purchase details" at bounding box center [88, 63] width 52 height 9
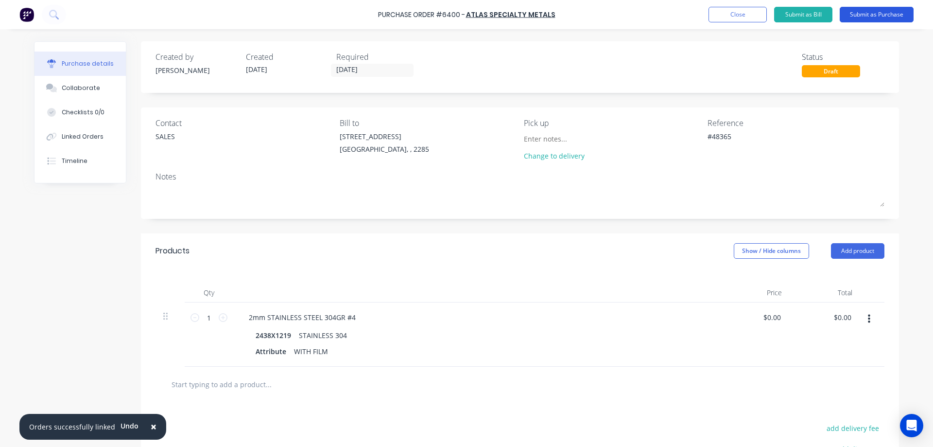
click at [886, 14] on button "Submit as Purchase" at bounding box center [877, 15] width 74 height 16
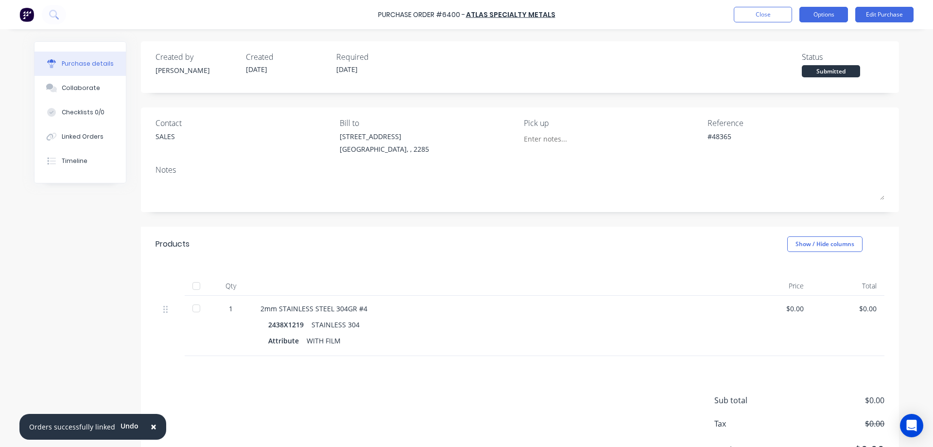
click at [818, 11] on button "Options" at bounding box center [823, 15] width 49 height 16
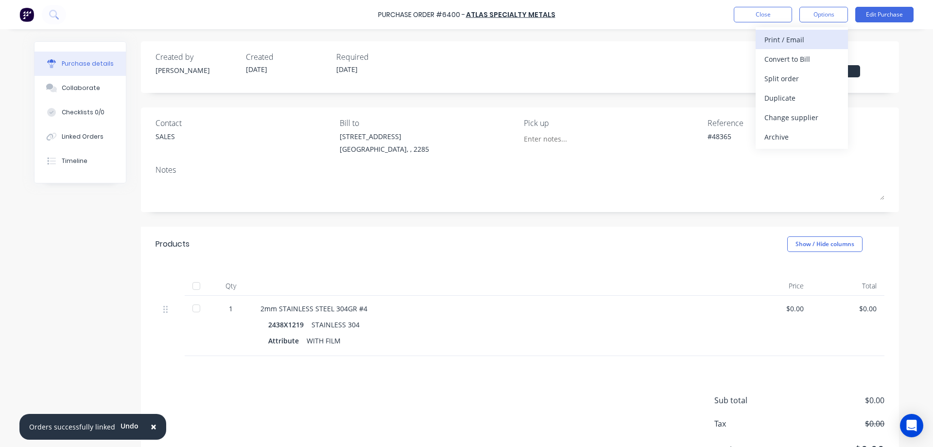
click at [794, 45] on div "Print / Email" at bounding box center [802, 40] width 75 height 14
click at [803, 80] on div "Without pricing" at bounding box center [802, 78] width 75 height 14
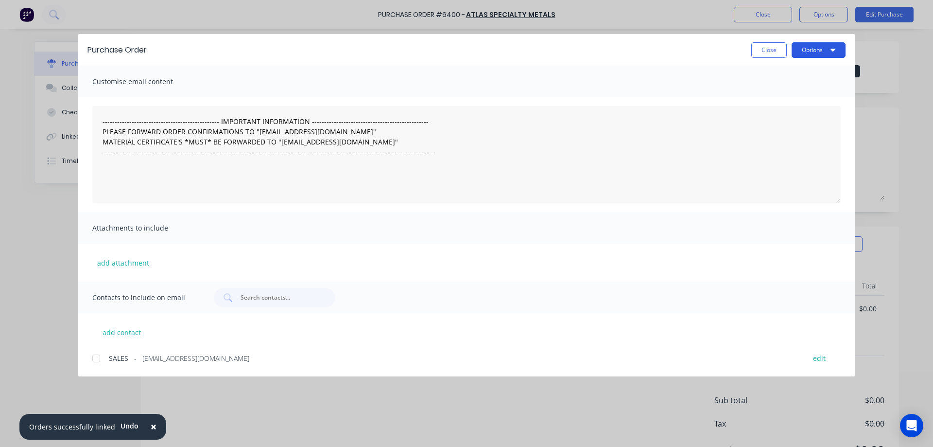
click at [816, 51] on button "Options" at bounding box center [819, 50] width 54 height 16
click at [790, 86] on button "Print" at bounding box center [799, 94] width 92 height 19
click at [764, 51] on button "Close" at bounding box center [768, 50] width 35 height 16
type textarea "x"
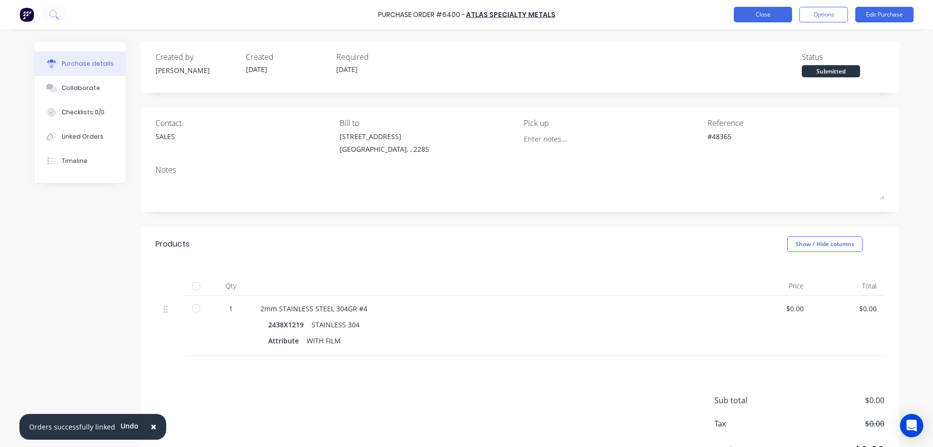
click at [762, 10] on button "Close" at bounding box center [763, 15] width 58 height 16
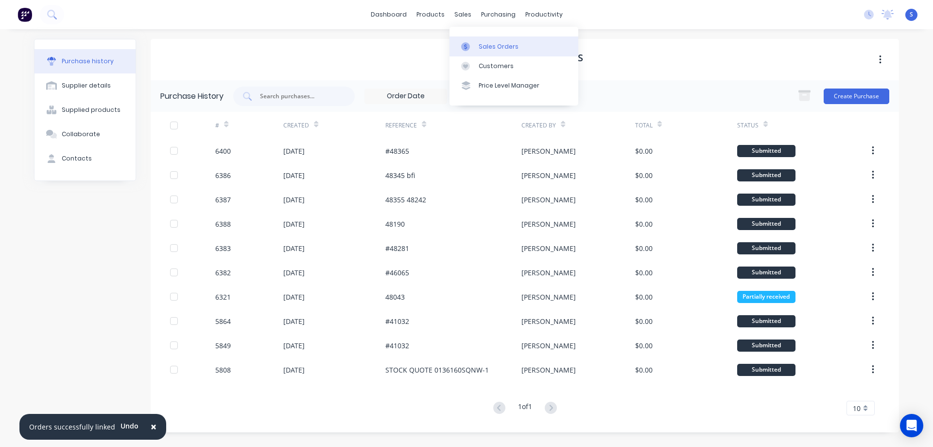
click at [492, 43] on div "Sales Orders" at bounding box center [499, 46] width 40 height 9
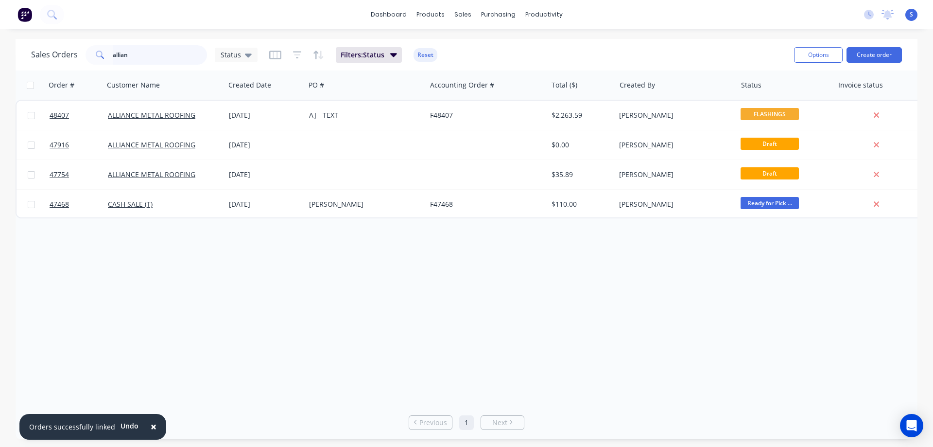
click at [134, 57] on input "allian" at bounding box center [160, 54] width 95 height 19
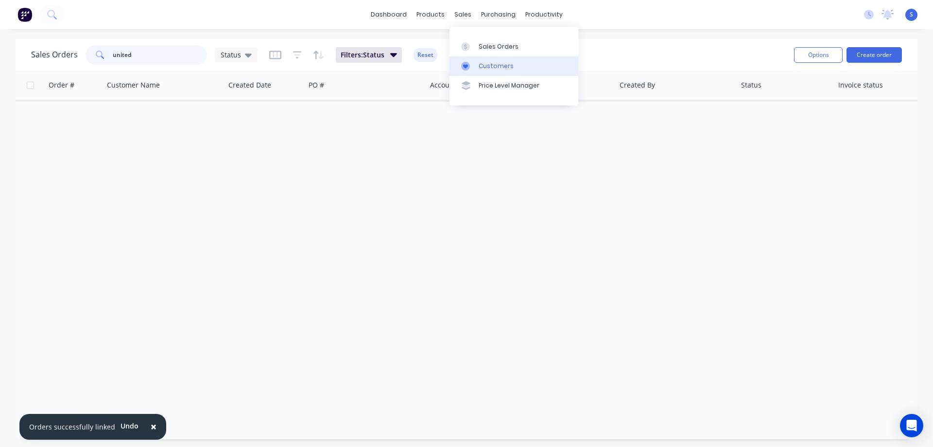
type input "united"
click at [479, 63] on div "Customers" at bounding box center [496, 66] width 35 height 9
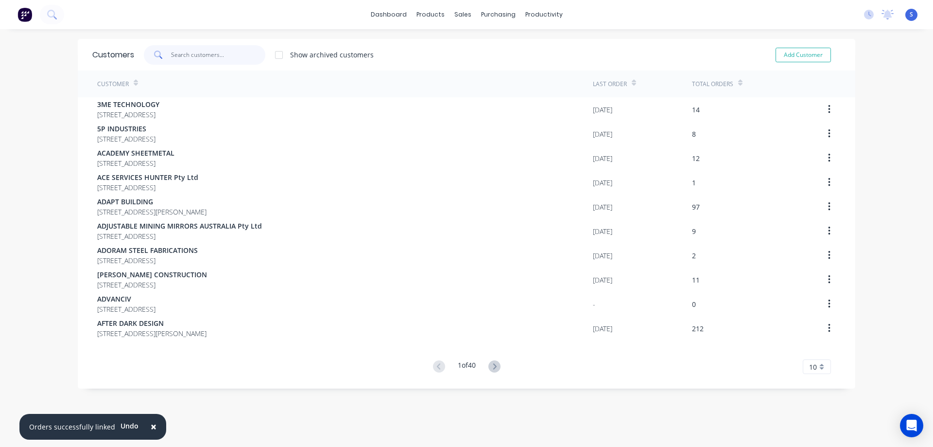
click at [183, 53] on input "text" at bounding box center [218, 54] width 95 height 19
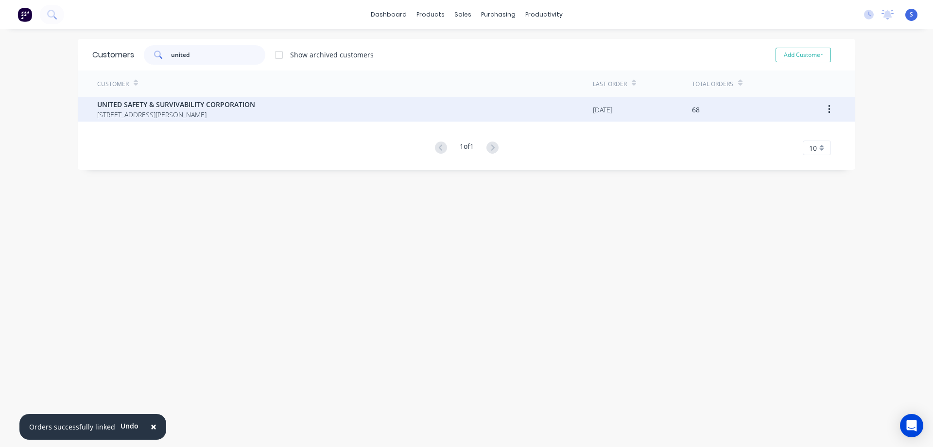
type input "united"
click at [493, 110] on div "UNITED SAFETY & SURVIVABILITY CORPORATION PO BOX 180 RUTHERFORD New South Wales…" at bounding box center [345, 109] width 496 height 24
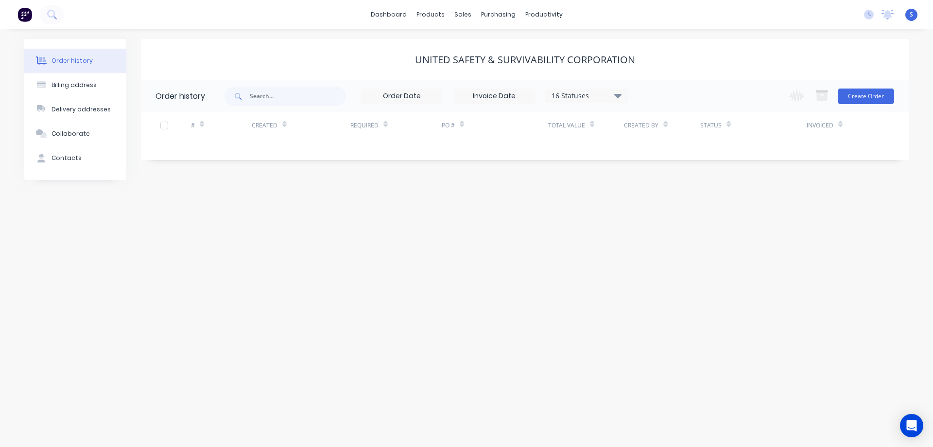
click at [597, 92] on div "16 Statuses" at bounding box center [587, 95] width 82 height 11
click at [667, 227] on label at bounding box center [667, 227] width 0 height 0
click at [667, 232] on input "checkbox" at bounding box center [671, 231] width 8 height 9
checkbox input "true"
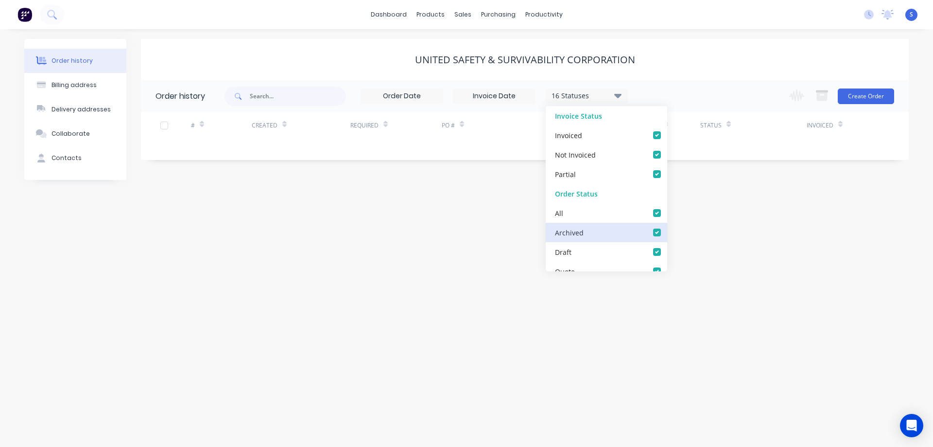
checkbox input "true"
click at [680, 76] on div "UNITED SAFETY & SURVIVABILITY CORPORATION" at bounding box center [525, 59] width 768 height 41
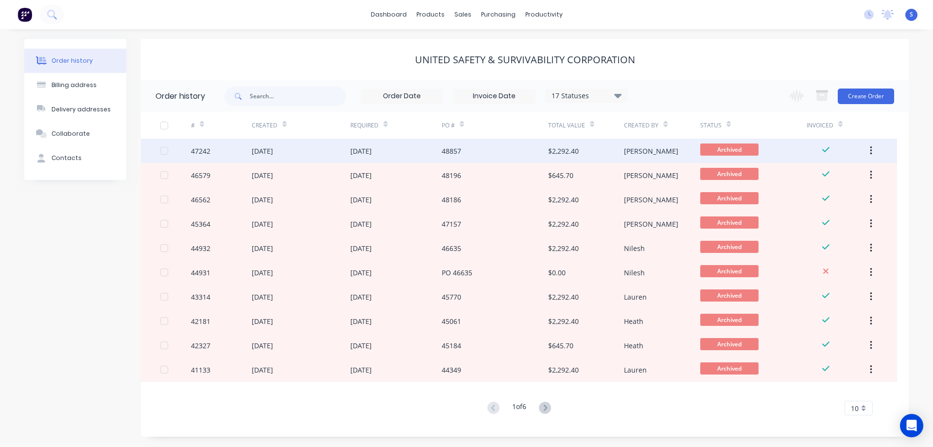
click at [509, 151] on div "48857" at bounding box center [495, 151] width 106 height 24
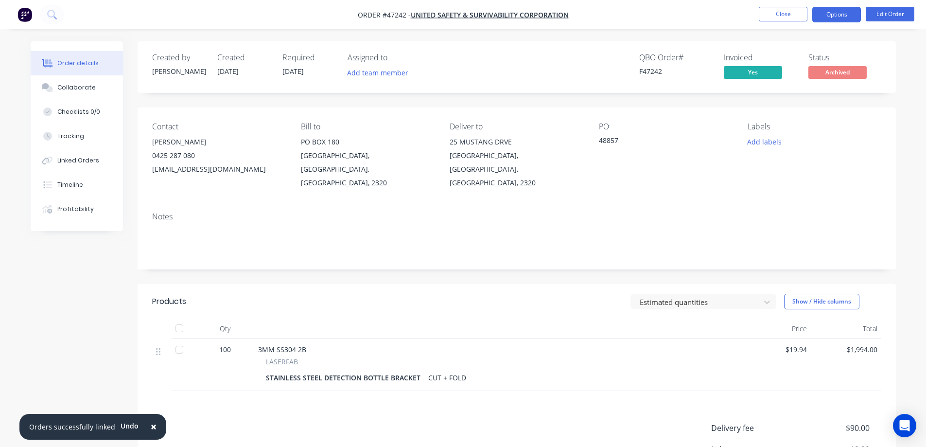
click at [842, 16] on button "Options" at bounding box center [836, 15] width 49 height 16
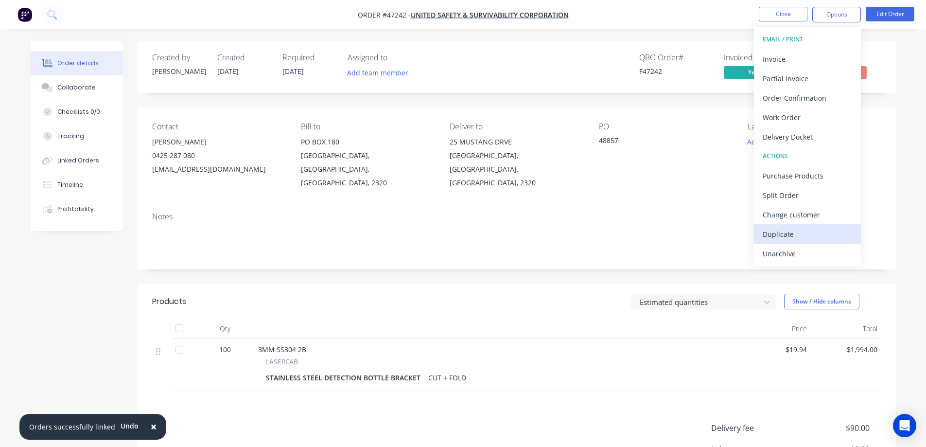
click at [790, 231] on div "Duplicate" at bounding box center [807, 234] width 89 height 14
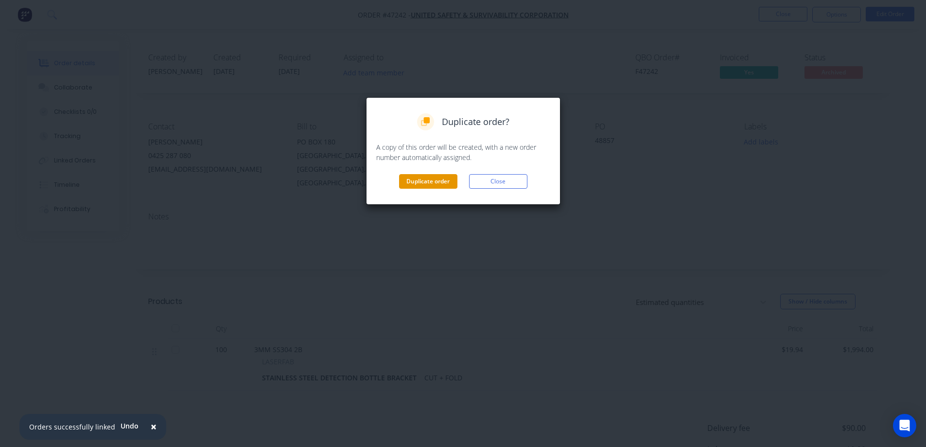
click at [434, 183] on button "Duplicate order" at bounding box center [428, 181] width 58 height 15
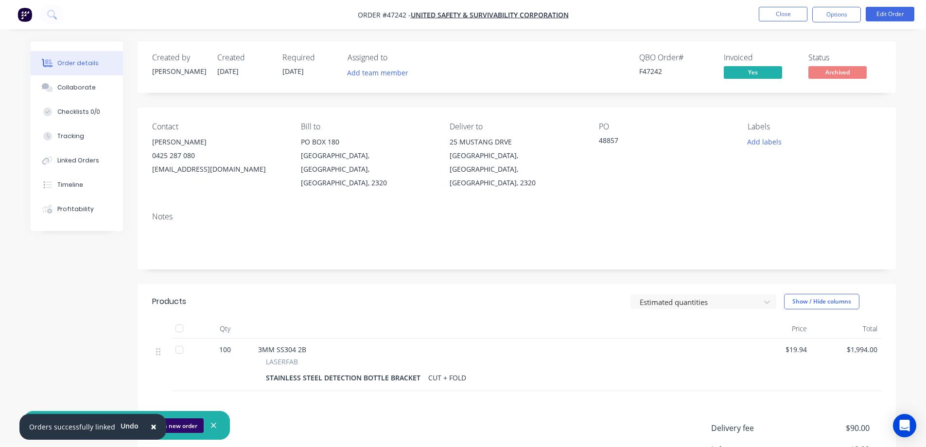
click at [183, 427] on button "Open new order" at bounding box center [175, 425] width 58 height 15
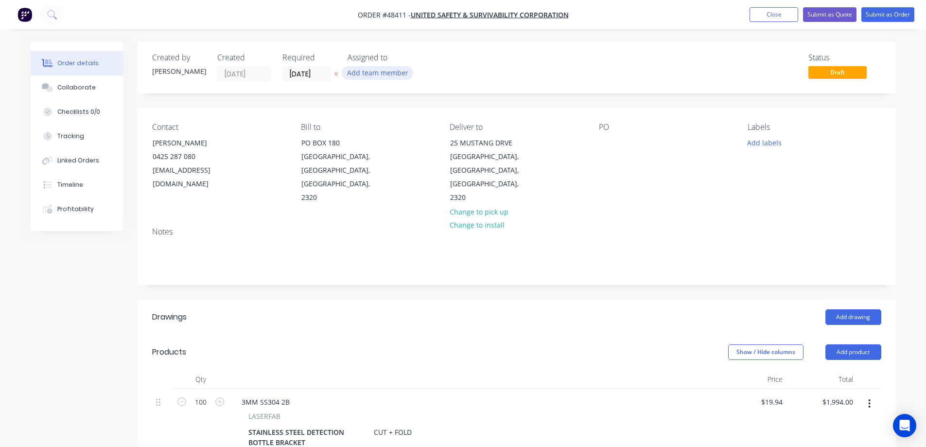
click at [371, 71] on button "Add team member" at bounding box center [377, 72] width 71 height 13
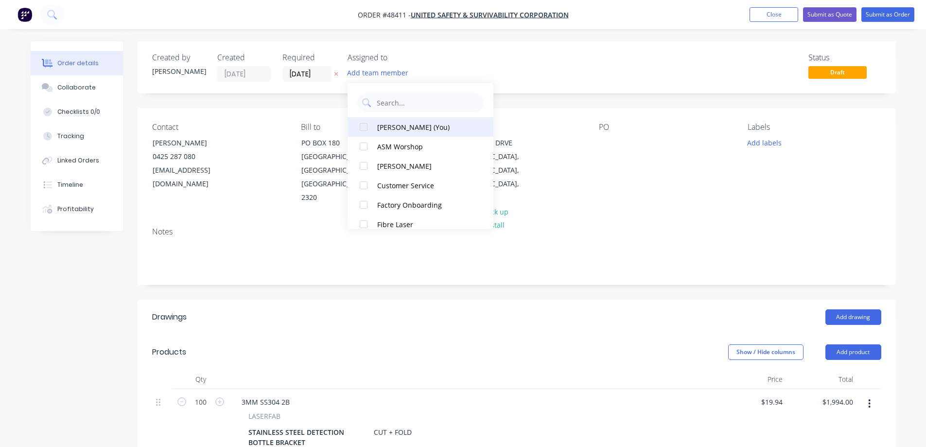
click at [369, 129] on div at bounding box center [363, 126] width 19 height 19
click at [329, 76] on input "[DATE]" at bounding box center [307, 74] width 48 height 15
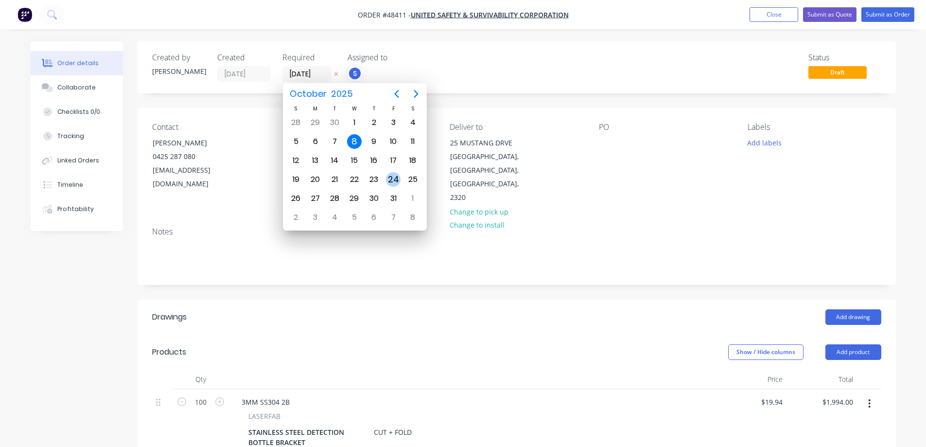
click at [391, 182] on div "24" at bounding box center [393, 179] width 15 height 15
type input "[DATE]"
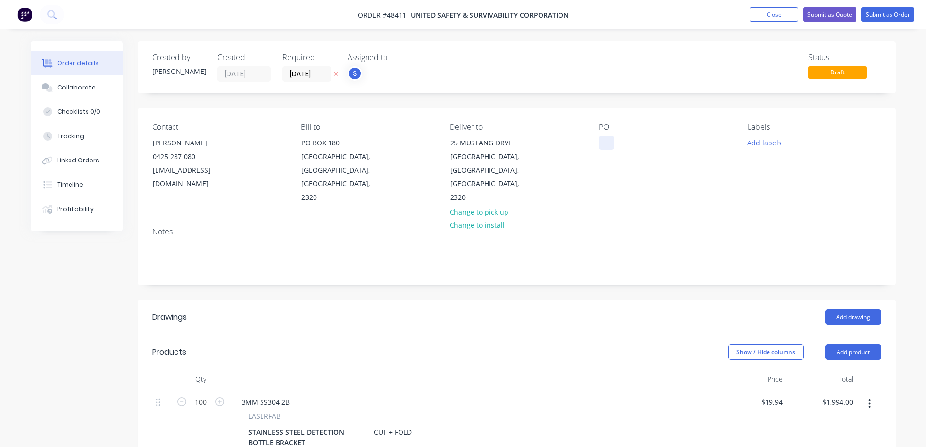
click at [604, 141] on div at bounding box center [607, 143] width 16 height 14
paste div
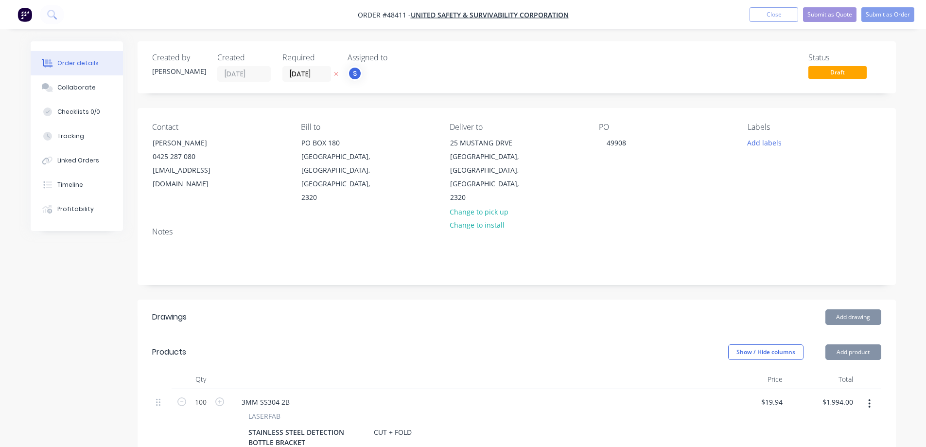
click at [713, 266] on div "Notes" at bounding box center [517, 251] width 758 height 65
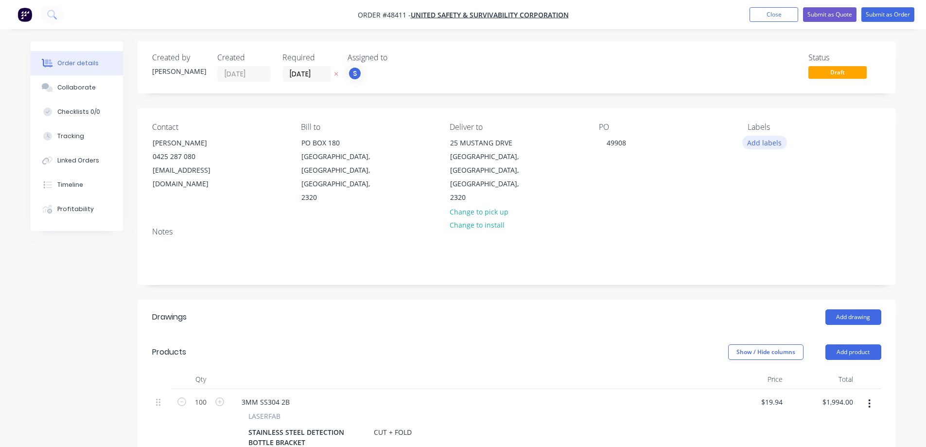
click at [768, 139] on button "Add labels" at bounding box center [764, 142] width 45 height 13
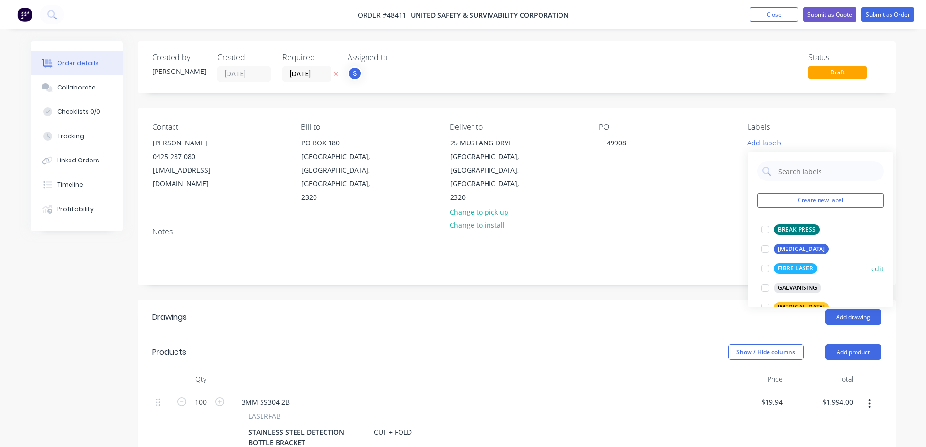
click at [765, 267] on div at bounding box center [764, 268] width 19 height 19
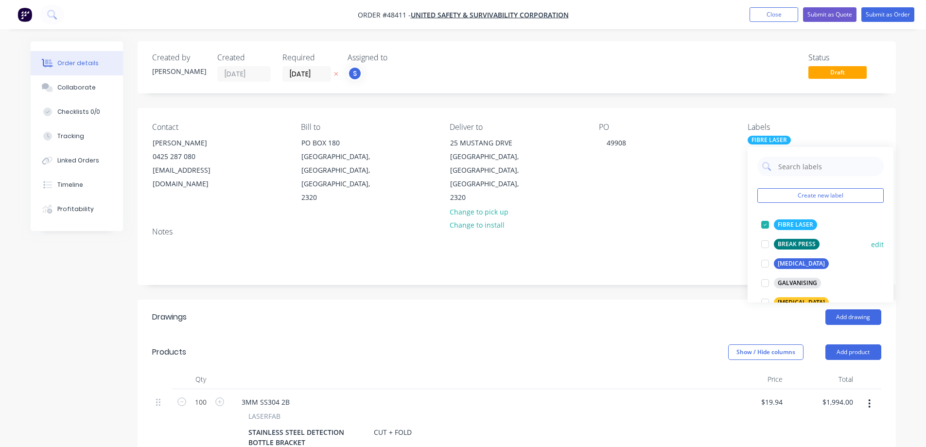
scroll to position [49, 0]
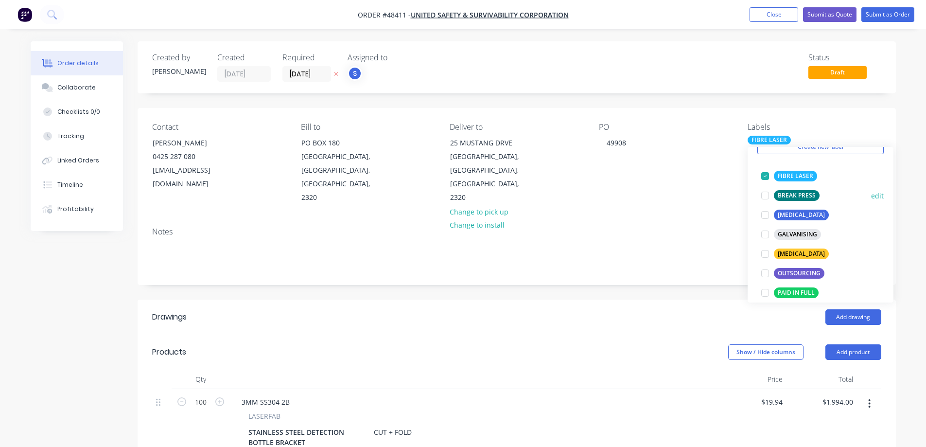
click at [768, 195] on div at bounding box center [764, 195] width 19 height 19
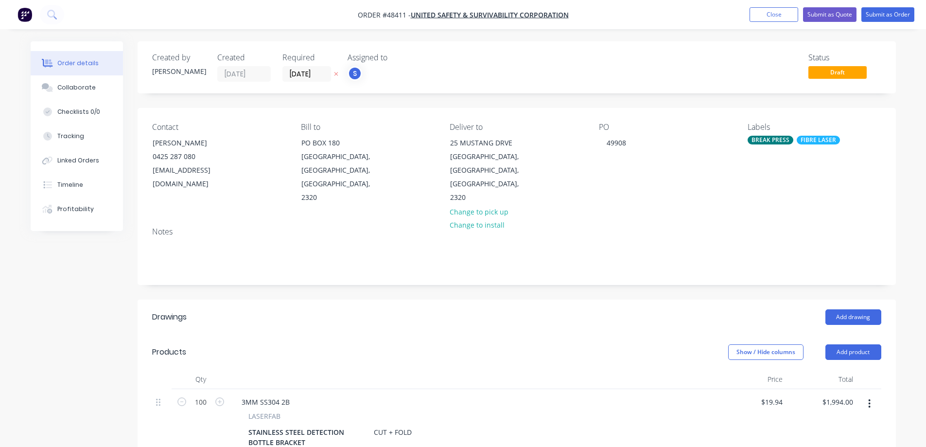
click at [898, 112] on div "Order details Collaborate Checklists 0/0 Tracking Linked Orders Timeline Profit…" at bounding box center [463, 374] width 885 height 667
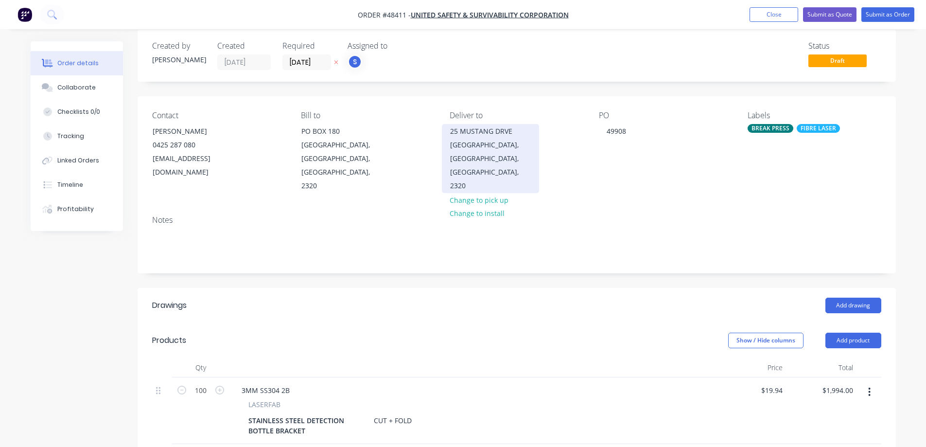
scroll to position [0, 0]
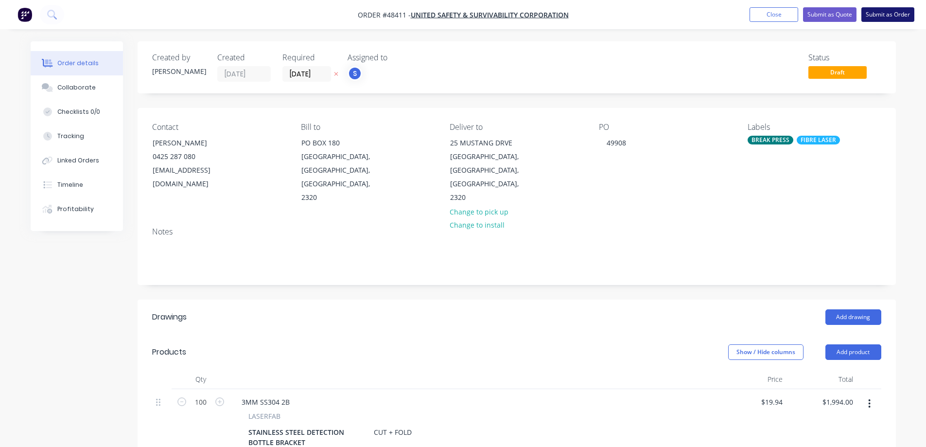
click at [879, 17] on button "Submit as Order" at bounding box center [887, 14] width 53 height 15
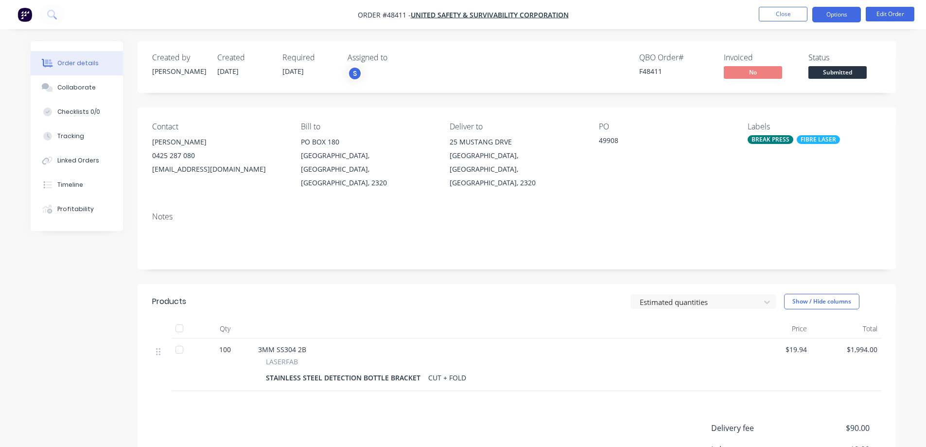
click at [846, 17] on button "Options" at bounding box center [836, 15] width 49 height 16
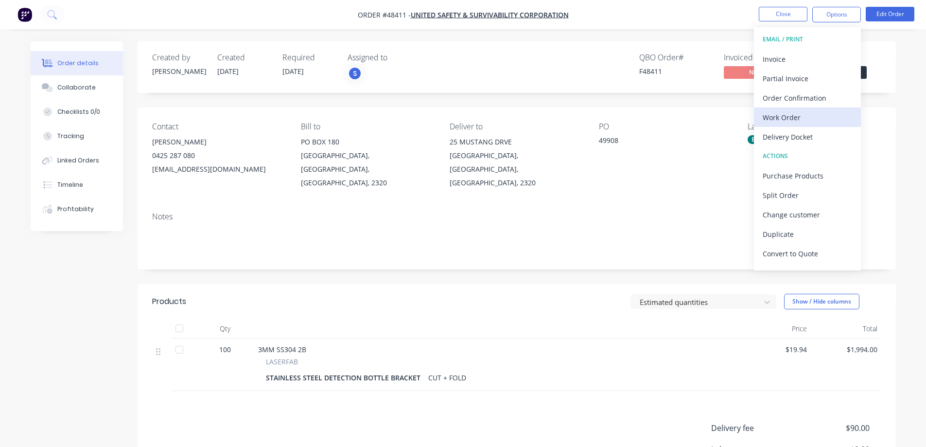
click at [792, 116] on div "Work Order" at bounding box center [807, 117] width 89 height 14
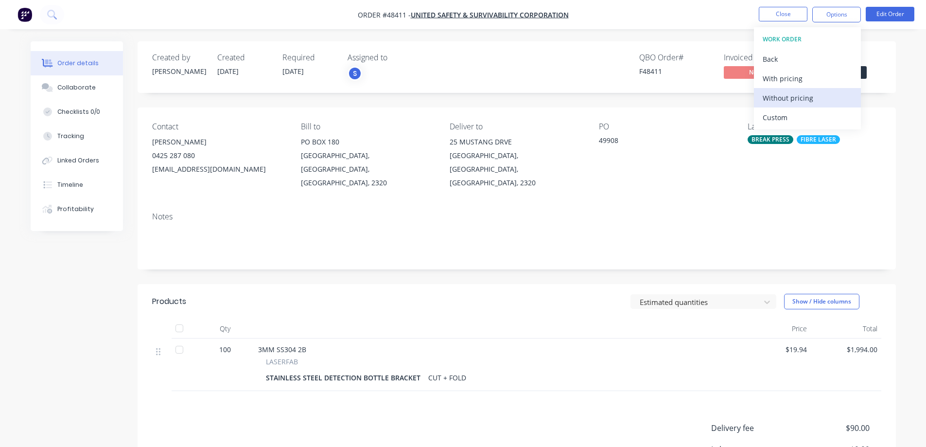
click at [792, 101] on div "Without pricing" at bounding box center [807, 98] width 89 height 14
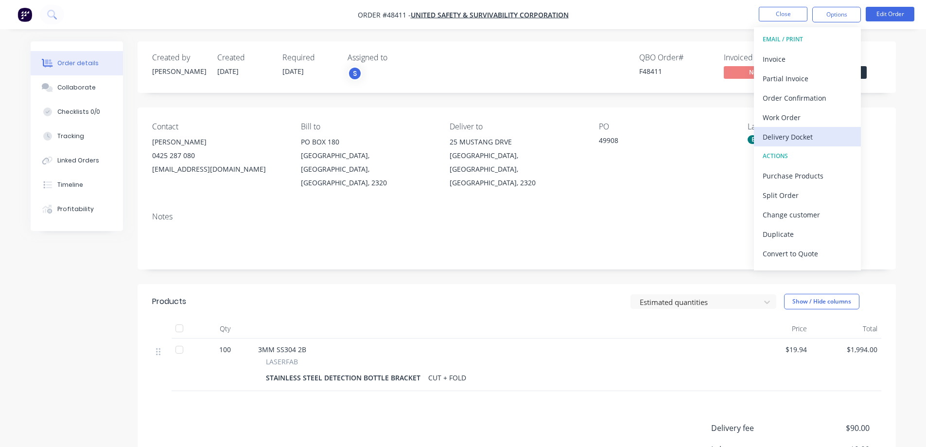
click at [804, 134] on div "Delivery Docket" at bounding box center [807, 137] width 89 height 14
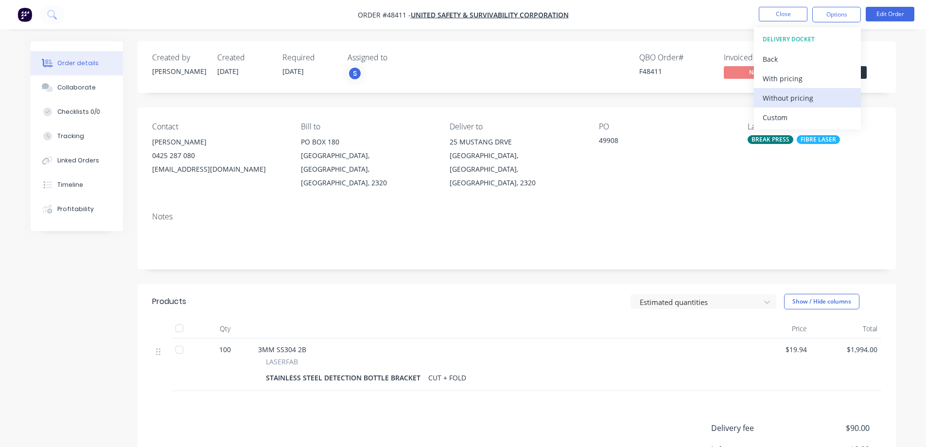
click at [794, 100] on div "Without pricing" at bounding box center [807, 98] width 89 height 14
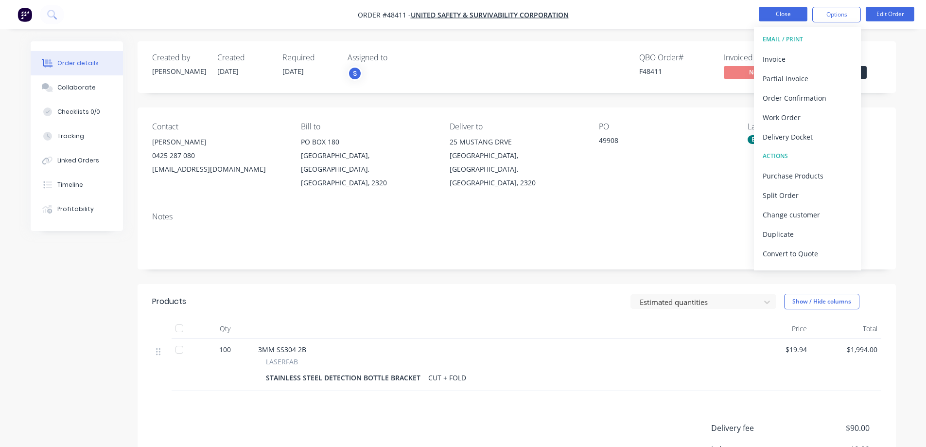
click at [777, 17] on button "Close" at bounding box center [783, 14] width 49 height 15
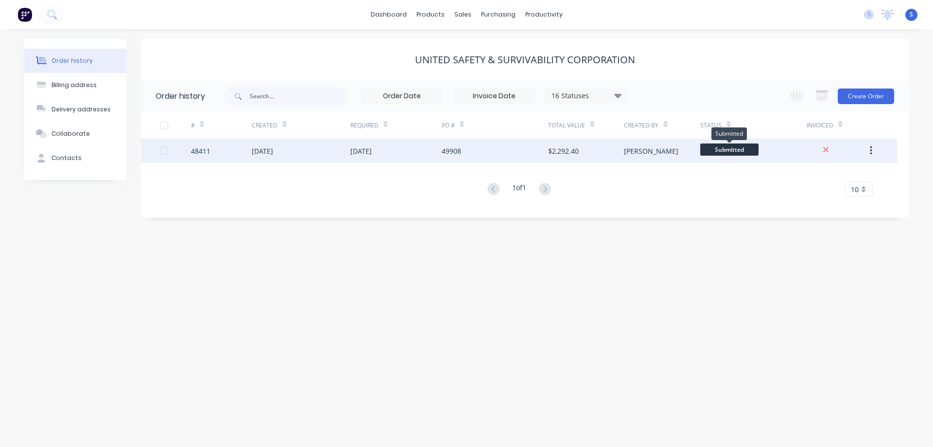
click at [718, 150] on span "Submitted" at bounding box center [729, 149] width 58 height 12
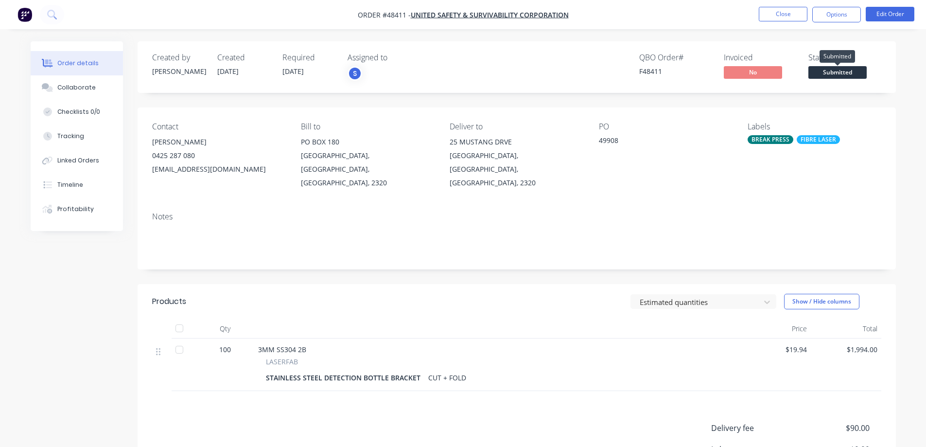
click at [838, 69] on span "Submitted" at bounding box center [837, 72] width 58 height 12
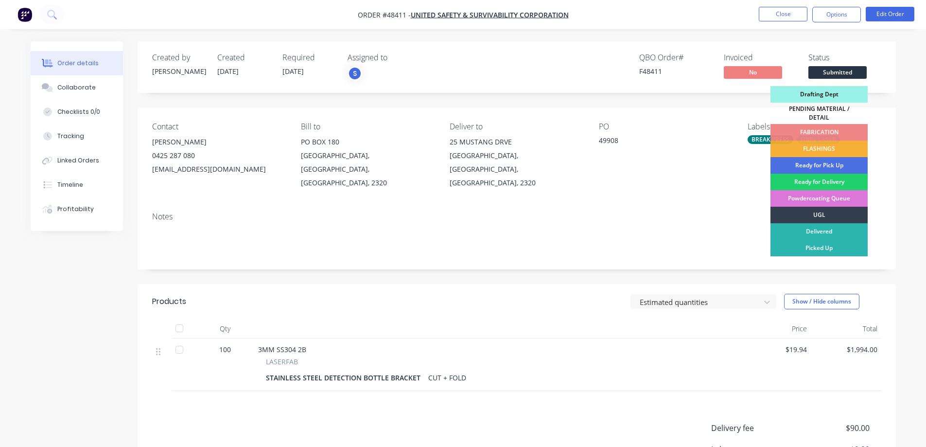
click at [815, 93] on div "Drafting Dept" at bounding box center [818, 94] width 97 height 17
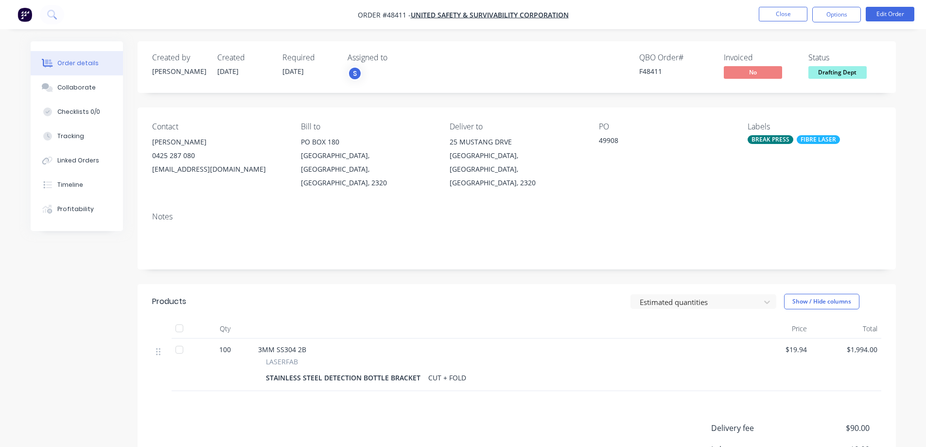
click at [906, 94] on div "Order details Collaborate Checklists 0/0 Tracking Linked Orders Timeline Profit…" at bounding box center [463, 282] width 926 height 564
click at [789, 15] on button "Close" at bounding box center [783, 14] width 49 height 15
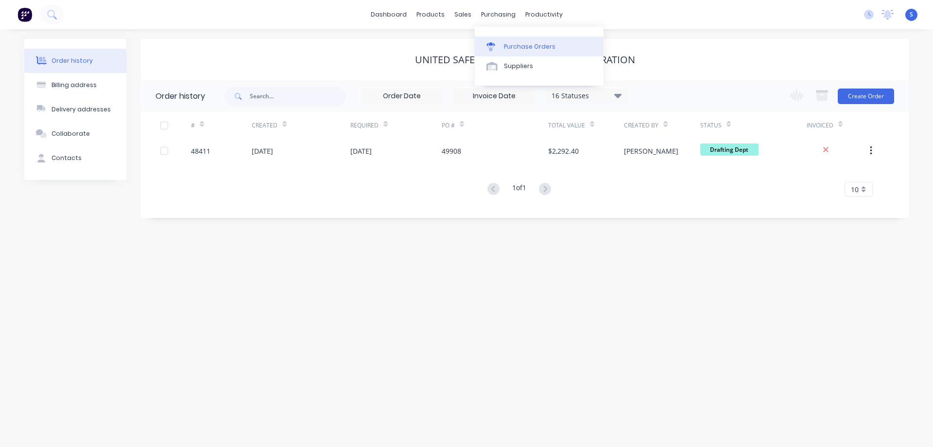
click at [517, 43] on div "Purchase Orders" at bounding box center [530, 46] width 52 height 9
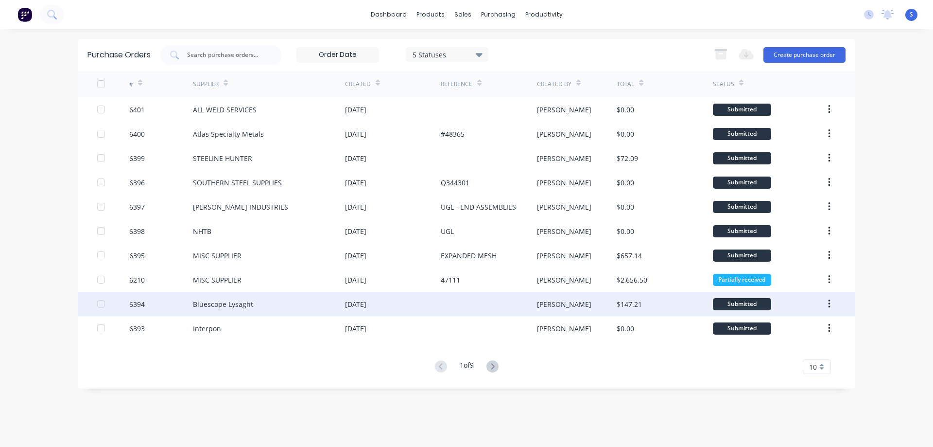
click at [401, 307] on div "[DATE]" at bounding box center [393, 304] width 96 height 24
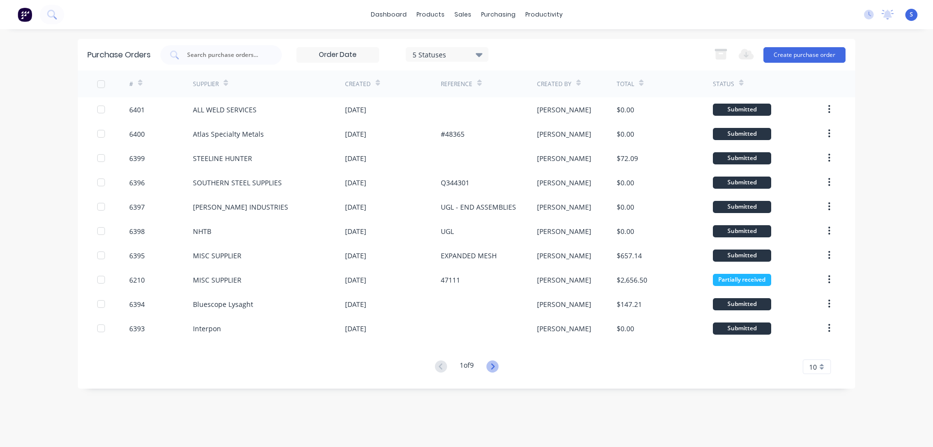
click at [495, 369] on icon at bounding box center [493, 366] width 12 height 12
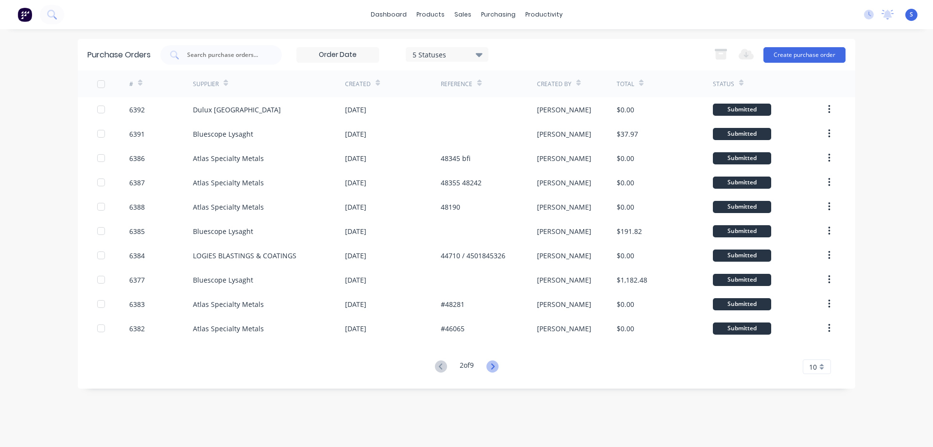
click at [494, 363] on icon at bounding box center [493, 366] width 12 height 12
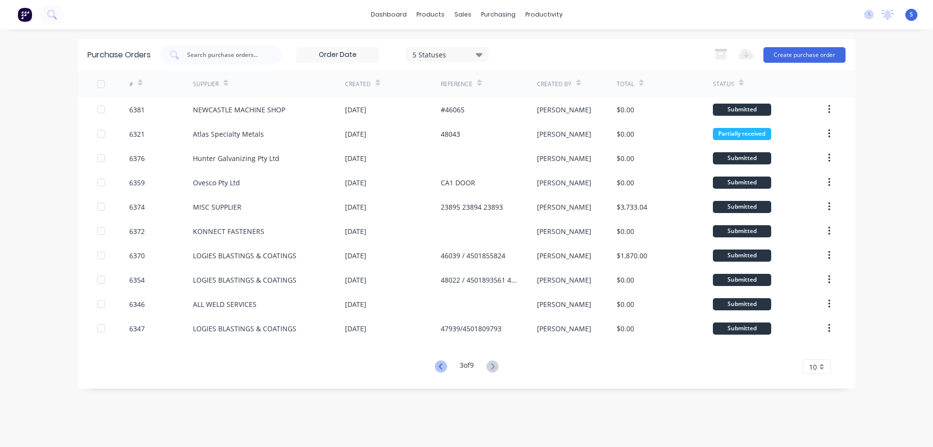
click at [438, 365] on icon at bounding box center [439, 366] width 3 height 6
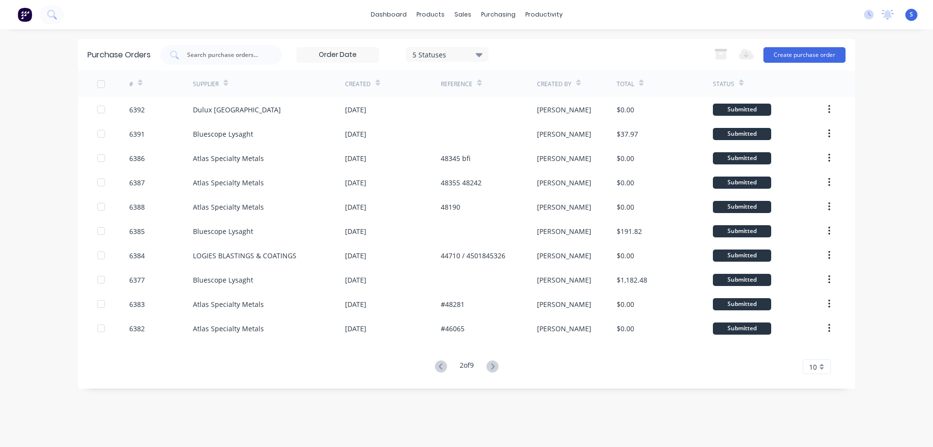
click at [438, 365] on icon at bounding box center [439, 366] width 3 height 6
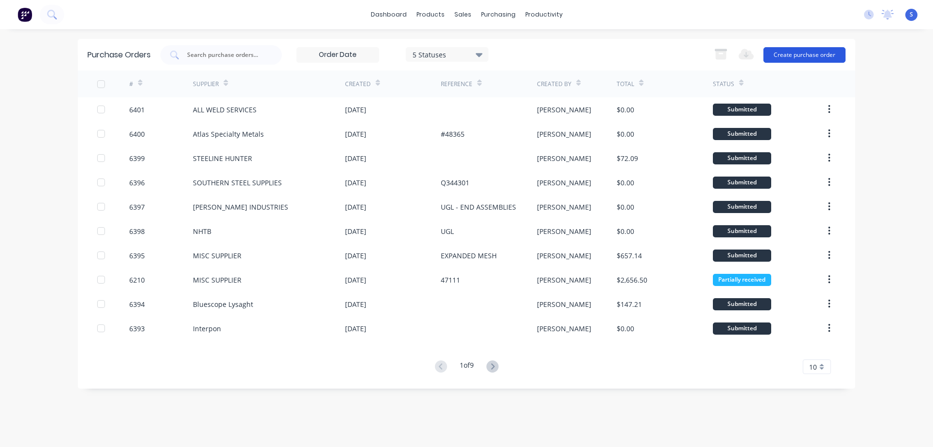
click at [799, 54] on button "Create purchase order" at bounding box center [805, 55] width 82 height 16
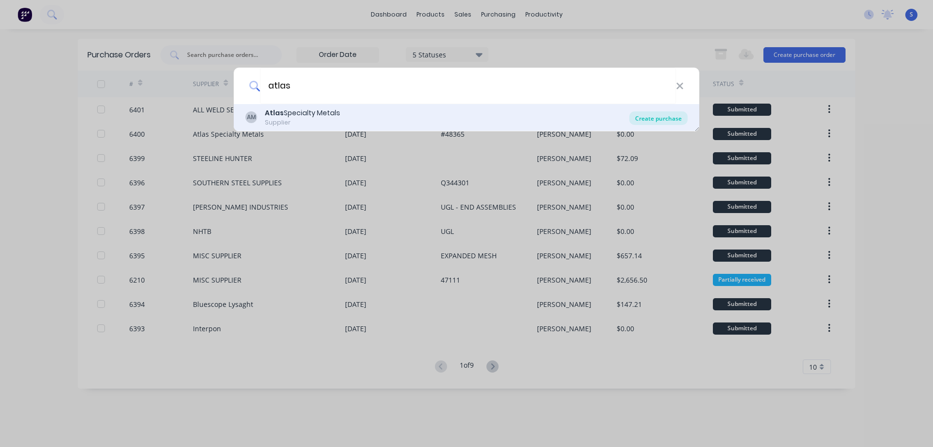
type input "atlas"
click at [665, 122] on div "Create purchase" at bounding box center [658, 118] width 58 height 14
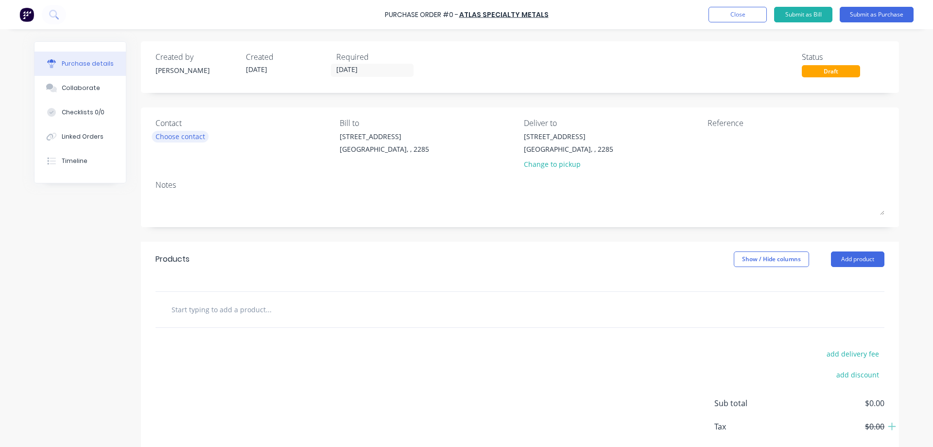
click at [156, 133] on div "Choose contact" at bounding box center [181, 136] width 50 height 10
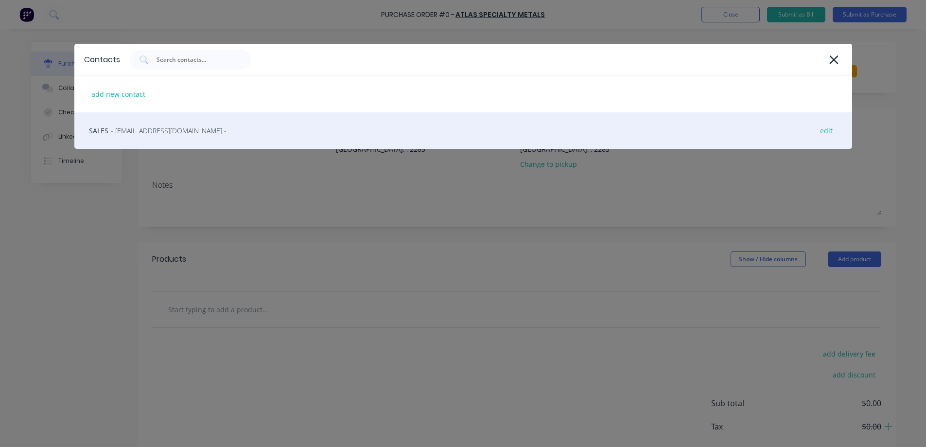
click at [168, 129] on span "- [EMAIL_ADDRESS][DOMAIN_NAME] -" at bounding box center [169, 130] width 116 height 10
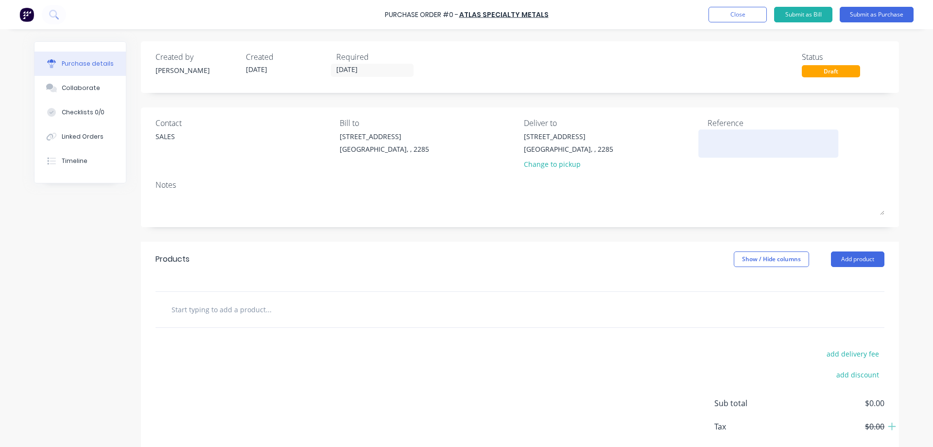
click at [716, 139] on textarea at bounding box center [769, 142] width 122 height 22
type textarea "x"
type textarea "#"
type textarea "x"
type textarea "#4"
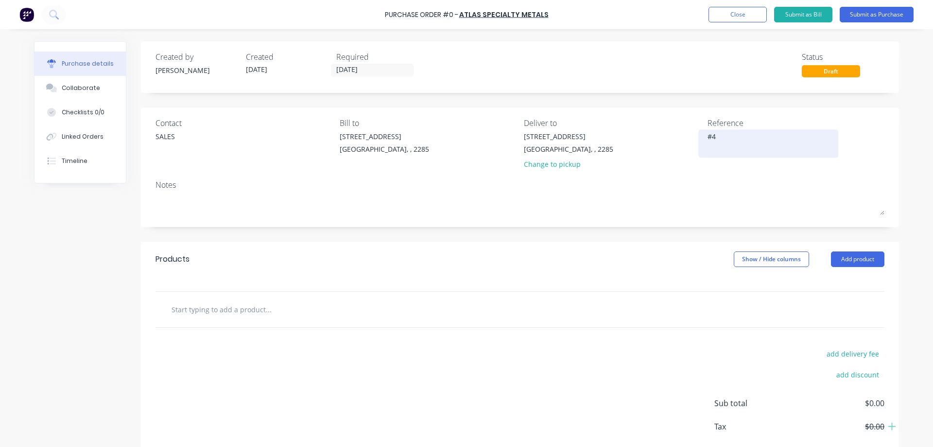
type textarea "x"
type textarea "#48"
type textarea "x"
type textarea "#484"
type textarea "x"
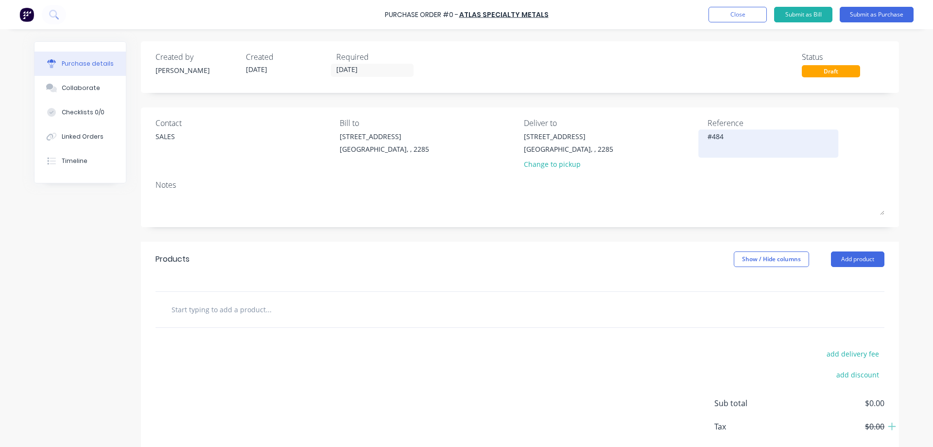
type textarea "#4841"
type textarea "x"
type textarea "#48411"
click at [716, 139] on textarea "#48411" at bounding box center [769, 142] width 122 height 22
type textarea "x"
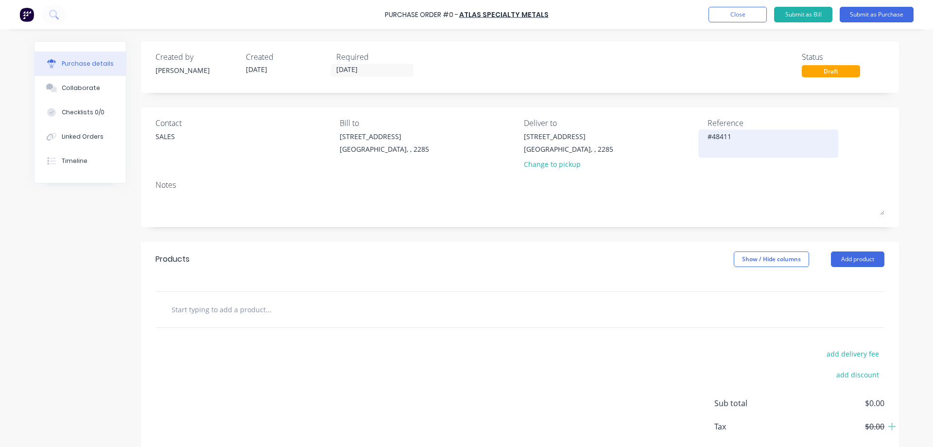
click at [716, 139] on textarea "#48411" at bounding box center [769, 142] width 122 height 22
type textarea "#48411"
type textarea "x"
type textarea "#48411"
click at [556, 163] on div "Change to pickup" at bounding box center [568, 164] width 89 height 10
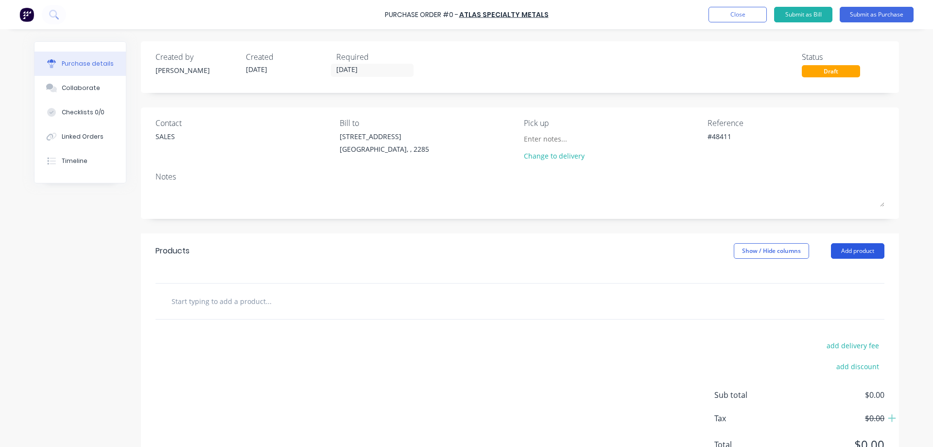
click at [862, 251] on button "Add product" at bounding box center [857, 251] width 53 height 16
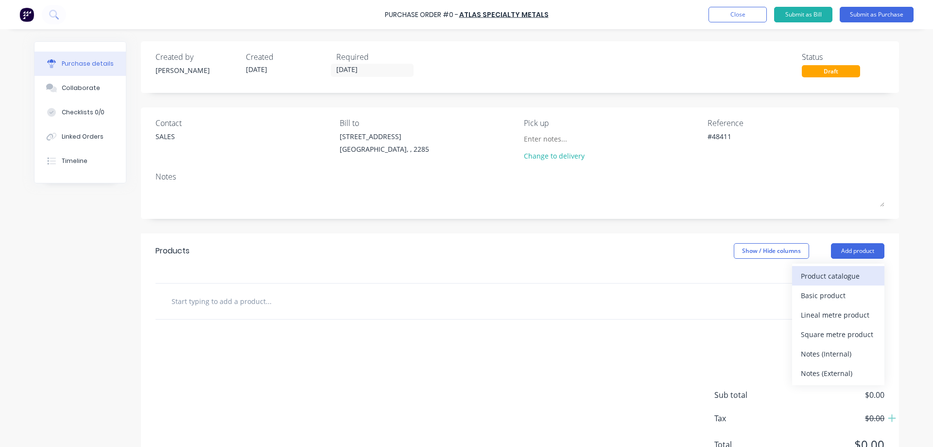
click at [842, 277] on div "Product catalogue" at bounding box center [838, 276] width 75 height 14
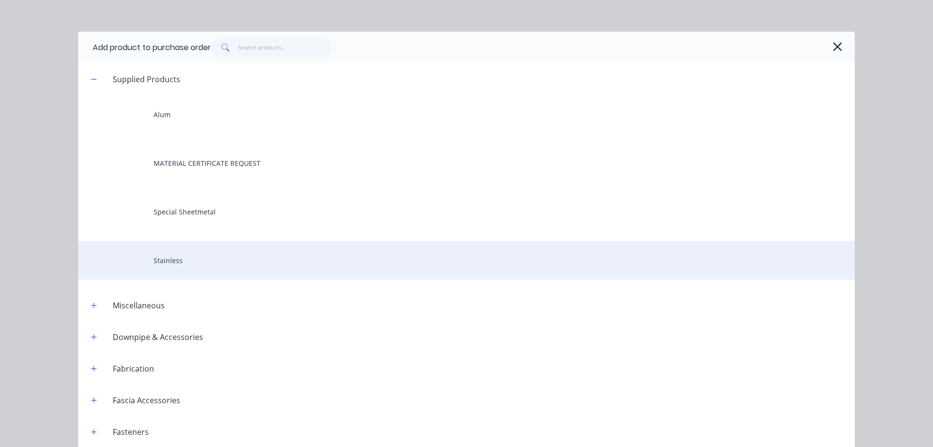
click at [173, 261] on div "Stainless" at bounding box center [466, 260] width 777 height 39
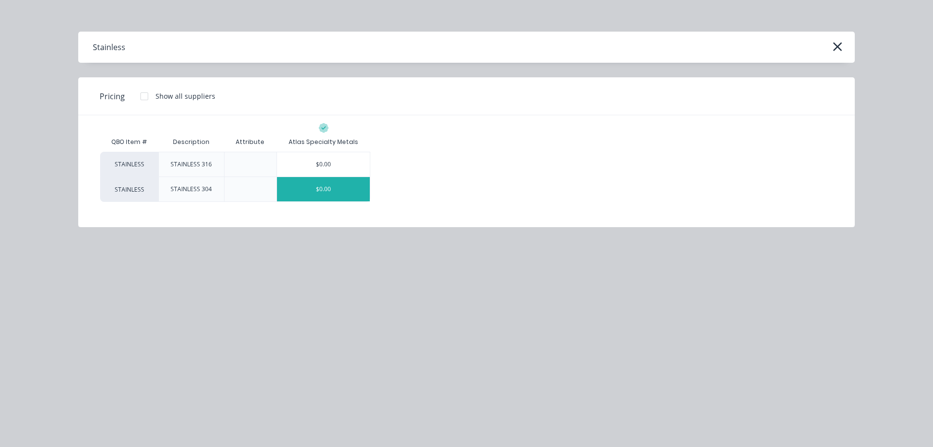
click at [326, 193] on div "$0.00" at bounding box center [323, 189] width 93 height 24
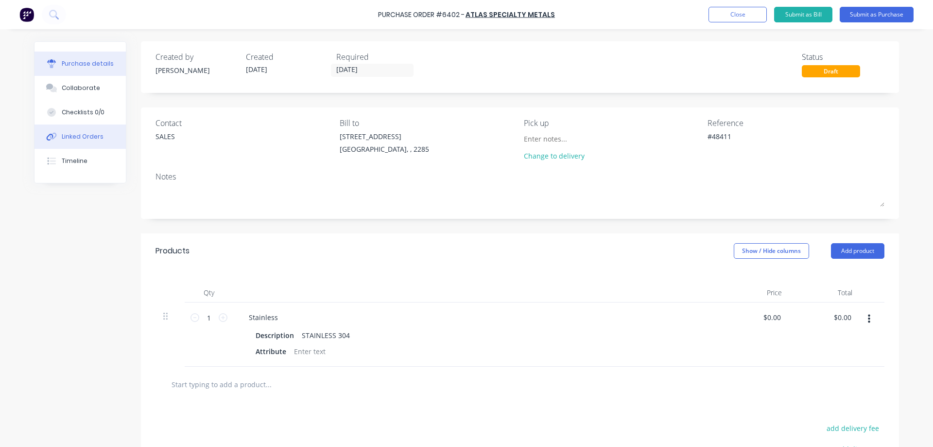
type textarea "x"
click at [62, 138] on div "Linked Orders" at bounding box center [83, 136] width 42 height 9
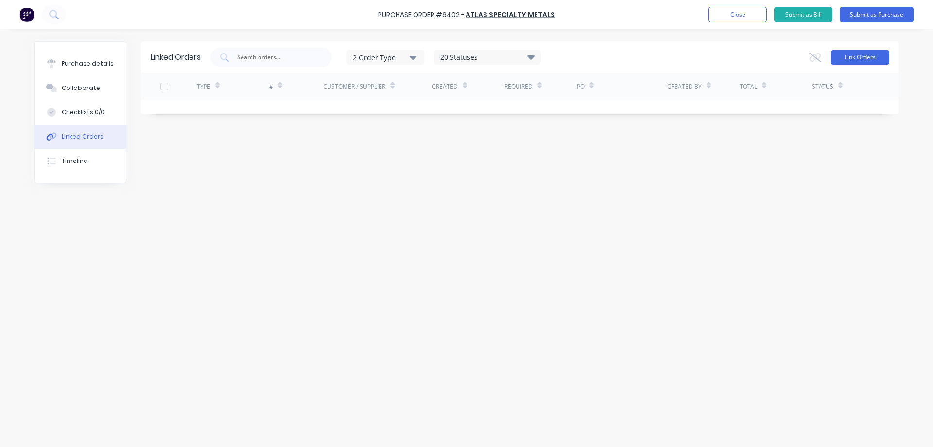
click at [860, 56] on button "Link Orders" at bounding box center [860, 57] width 58 height 15
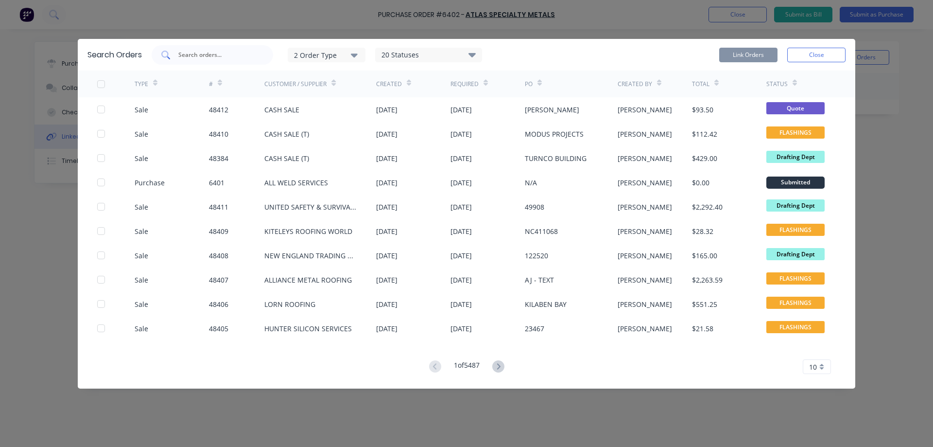
click at [210, 58] on input "text" at bounding box center [217, 55] width 81 height 10
paste input "48411"
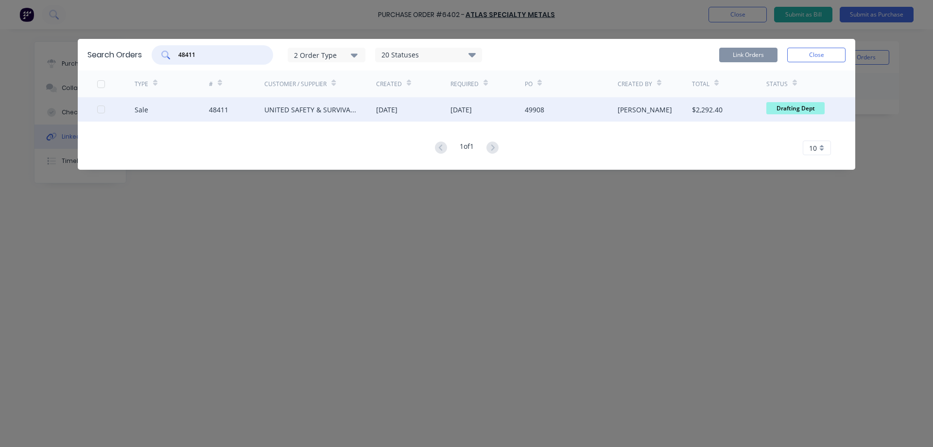
click at [100, 111] on div at bounding box center [100, 109] width 19 height 19
type input "48411"
click at [742, 57] on button "Link Orders" at bounding box center [748, 55] width 58 height 15
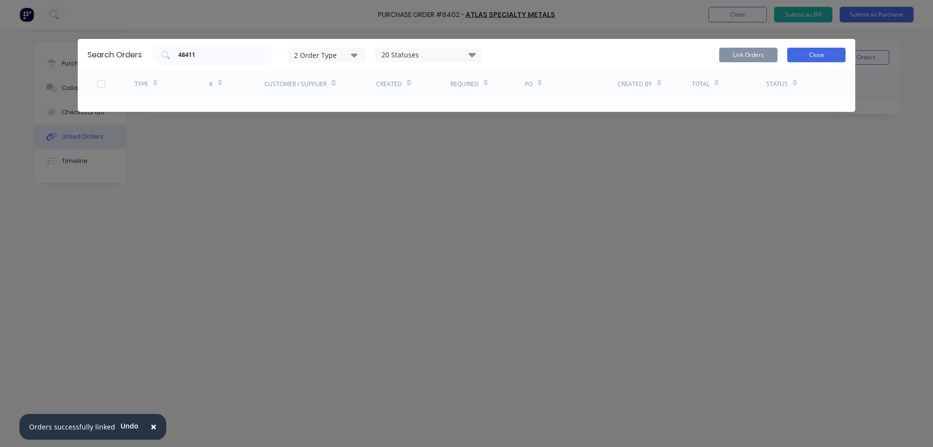
click at [815, 57] on button "Close" at bounding box center [816, 55] width 58 height 15
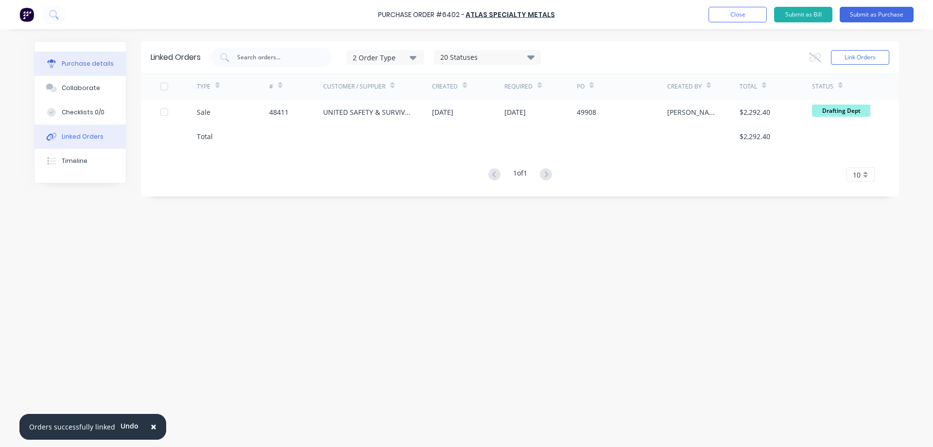
click at [76, 65] on div "Purchase details" at bounding box center [88, 63] width 52 height 9
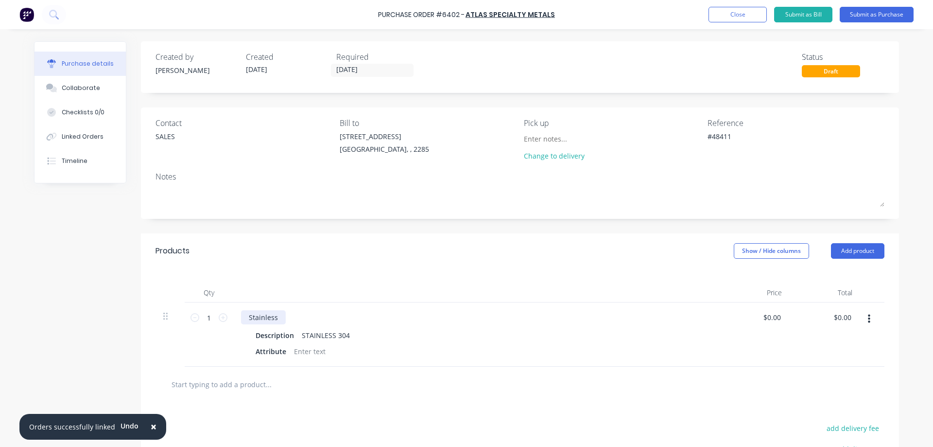
click at [253, 315] on div "Stainless" at bounding box center [263, 317] width 45 height 14
type textarea "x"
click at [270, 333] on div "Description" at bounding box center [275, 335] width 46 height 14
type textarea "x"
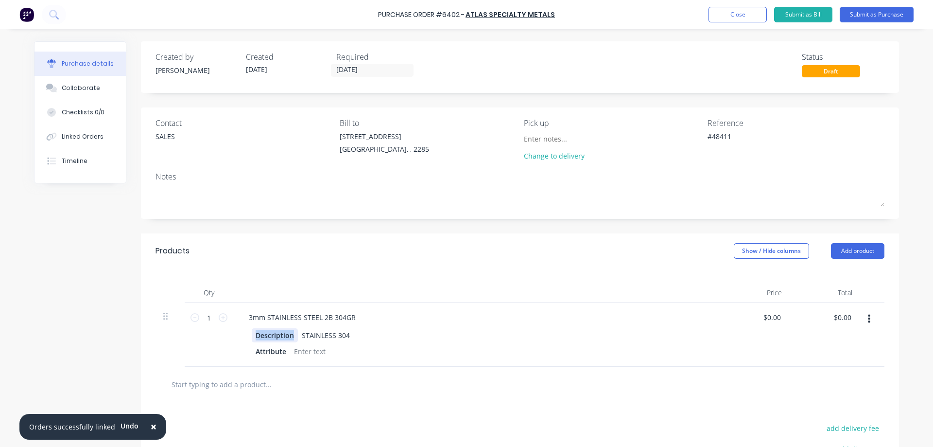
click at [270, 333] on div "Description" at bounding box center [275, 335] width 46 height 14
click at [319, 333] on div "STAINLESS 304" at bounding box center [323, 335] width 56 height 14
type textarea "x"
click at [319, 333] on div "STAINLESS 304" at bounding box center [323, 335] width 56 height 14
click at [262, 355] on div "Attribute" at bounding box center [271, 351] width 38 height 14
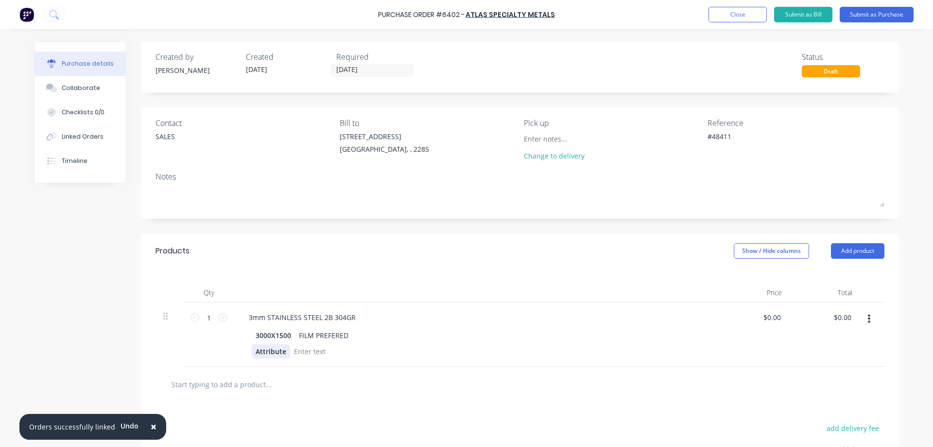
type textarea "x"
click at [262, 355] on div "Attribute" at bounding box center [271, 351] width 38 height 14
click at [468, 363] on div "3mm STAINLESS STEEL 2B 304GR 3000X1500 FILM PREFERED" at bounding box center [476, 334] width 486 height 64
click at [866, 16] on button "Submit as Purchase" at bounding box center [877, 15] width 74 height 16
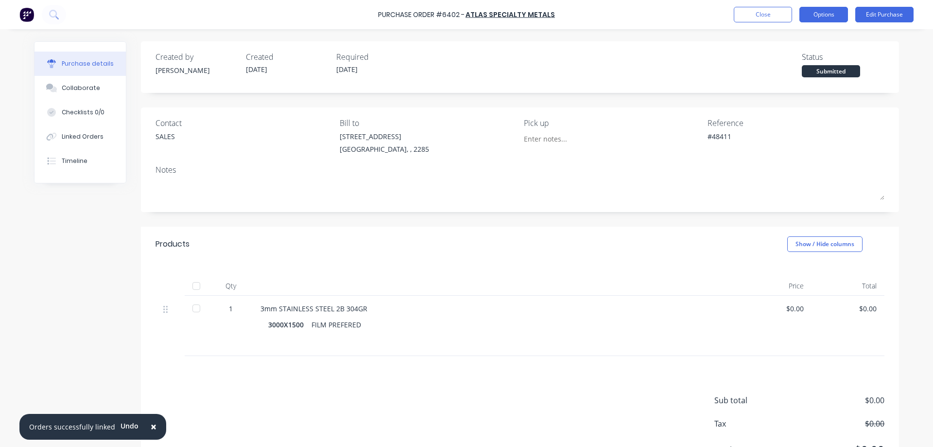
click at [824, 16] on button "Options" at bounding box center [823, 15] width 49 height 16
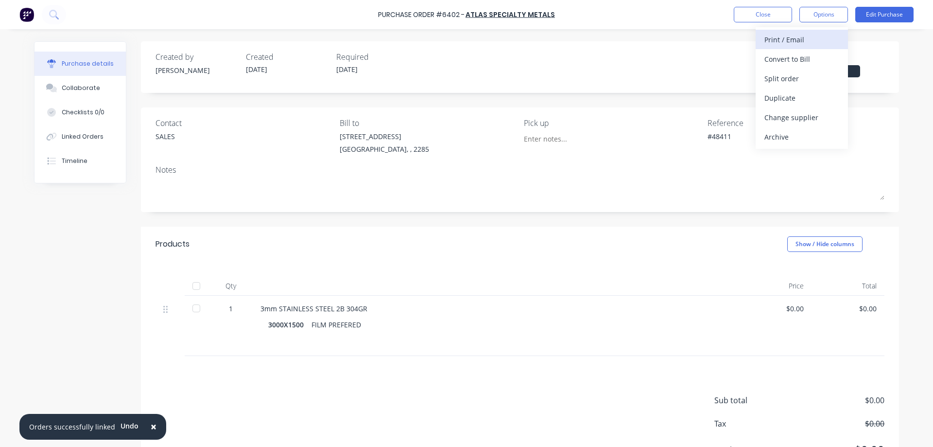
click at [784, 42] on div "Print / Email" at bounding box center [802, 40] width 75 height 14
click at [802, 81] on div "Without pricing" at bounding box center [802, 78] width 75 height 14
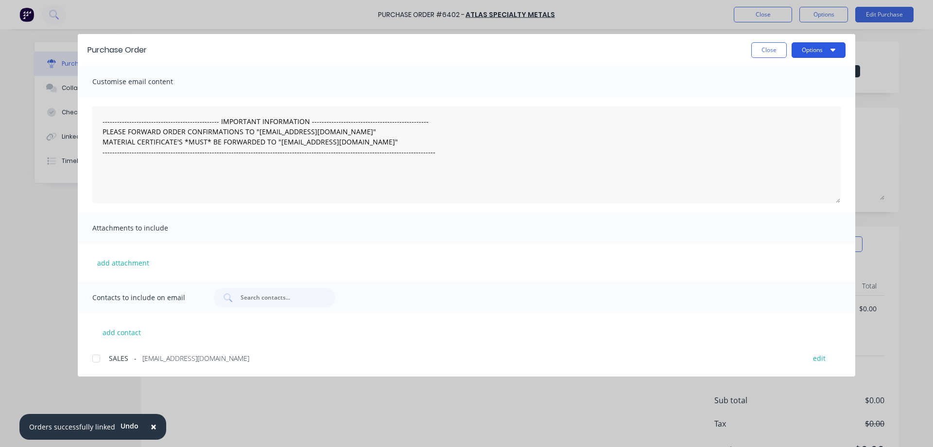
click at [810, 52] on button "Options" at bounding box center [819, 50] width 54 height 16
drag, startPoint x: 808, startPoint y: 73, endPoint x: 793, endPoint y: 98, distance: 29.0
click at [793, 98] on div "Preview Print Email" at bounding box center [799, 94] width 92 height 63
click at [793, 98] on div "Print" at bounding box center [799, 94] width 75 height 14
click at [762, 52] on button "Close" at bounding box center [768, 50] width 35 height 16
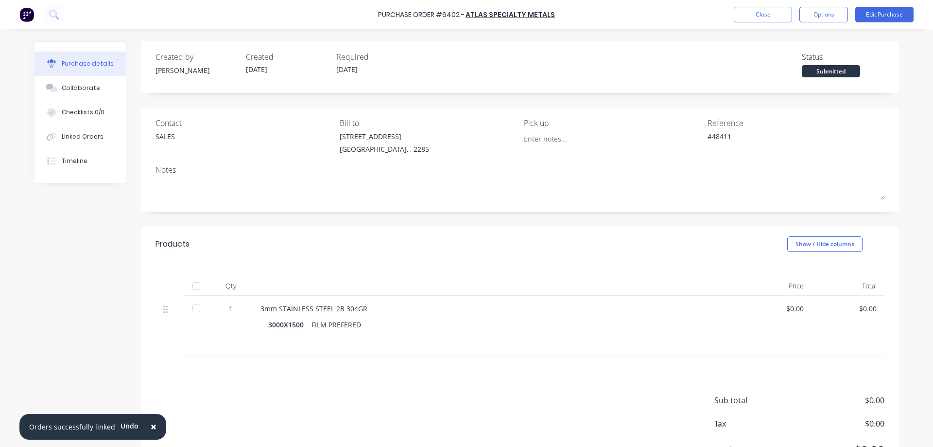
type textarea "x"
click at [751, 15] on button "Close" at bounding box center [763, 15] width 58 height 16
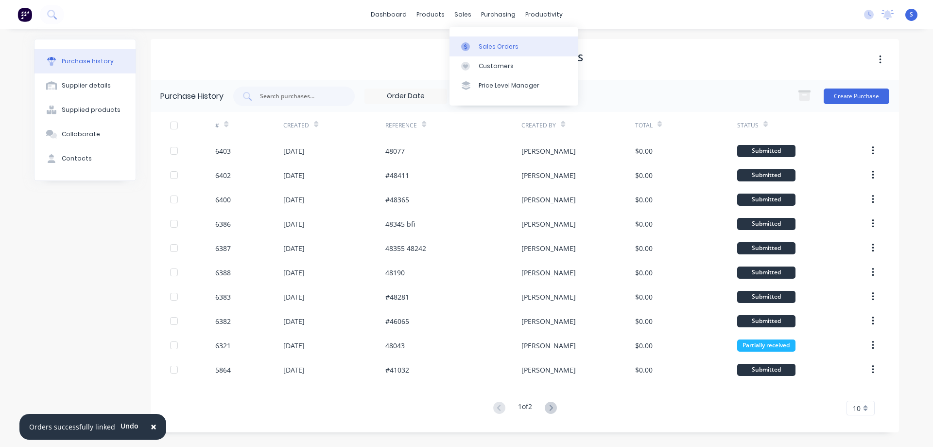
click at [490, 40] on link "Sales Orders" at bounding box center [514, 45] width 129 height 19
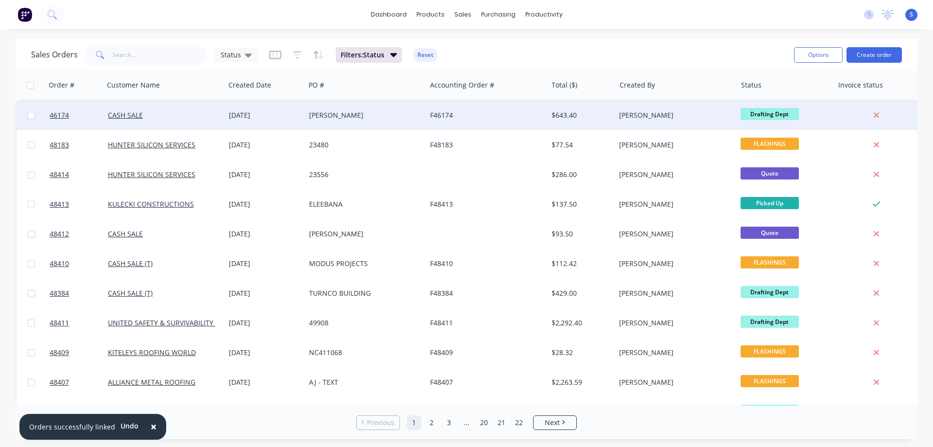
click at [166, 116] on div "CASH SALE" at bounding box center [162, 115] width 108 height 10
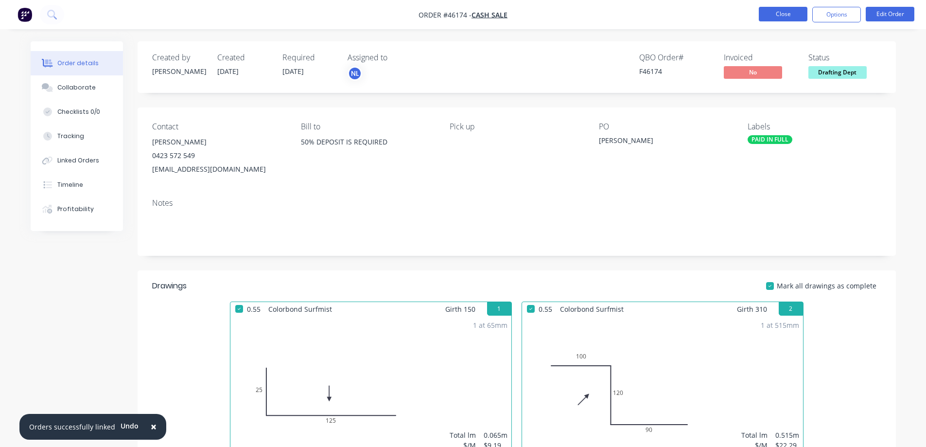
click at [780, 16] on button "Close" at bounding box center [783, 14] width 49 height 15
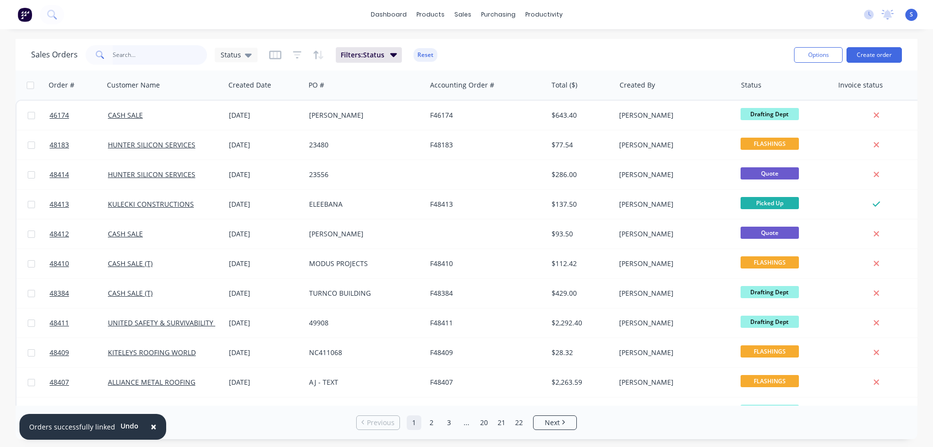
click at [137, 53] on input "text" at bounding box center [160, 54] width 95 height 19
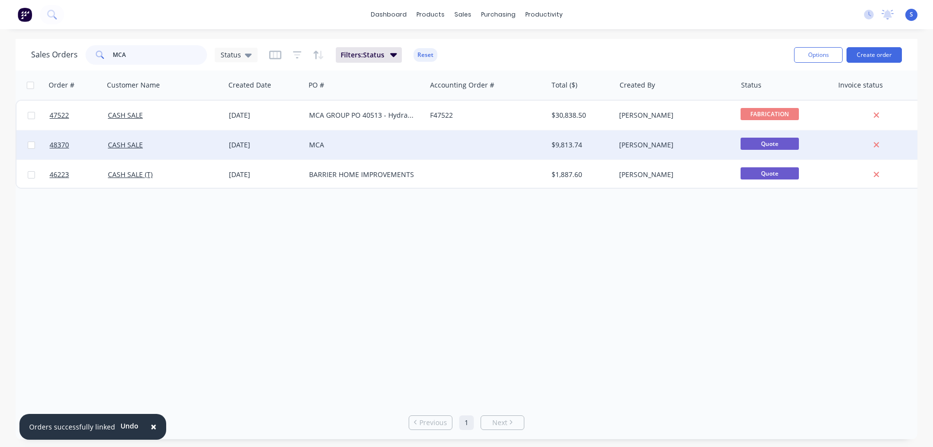
type input "MCA"
click at [217, 146] on div "CASH SALE" at bounding box center [164, 145] width 113 height 10
